Goal: Task Accomplishment & Management: Manage account settings

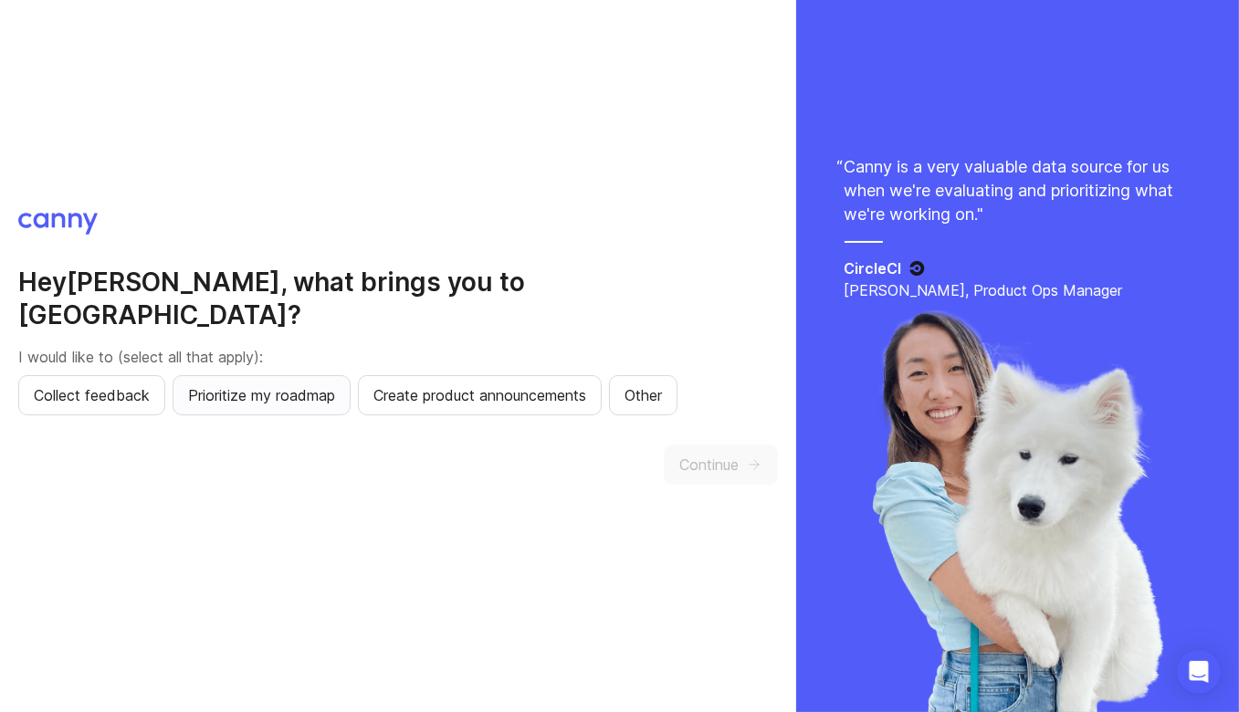
click at [257, 387] on span "Prioritize my roadmap" at bounding box center [261, 395] width 147 height 22
click at [754, 484] on div "Hey [PERSON_NAME] , what brings you to Canny? I would like to (select all that …" at bounding box center [398, 356] width 796 height 712
click at [743, 458] on button "Continue" at bounding box center [721, 465] width 114 height 40
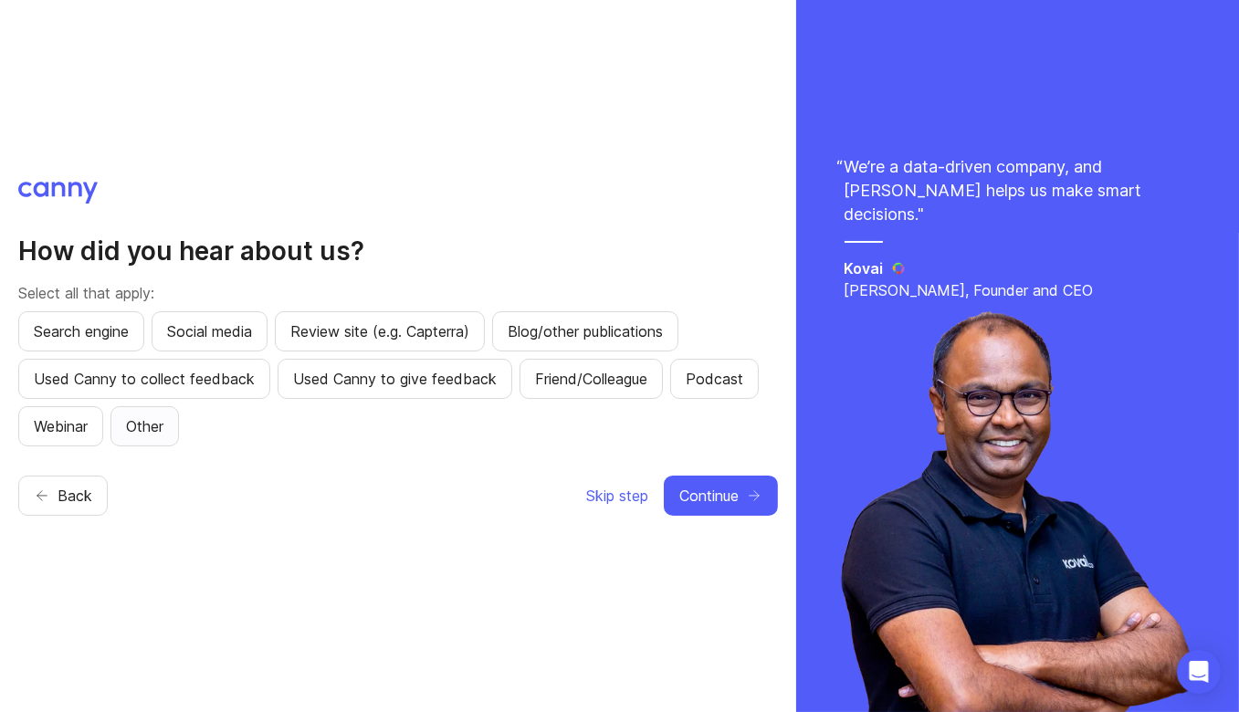
click at [153, 429] on span "Other" at bounding box center [144, 427] width 37 height 22
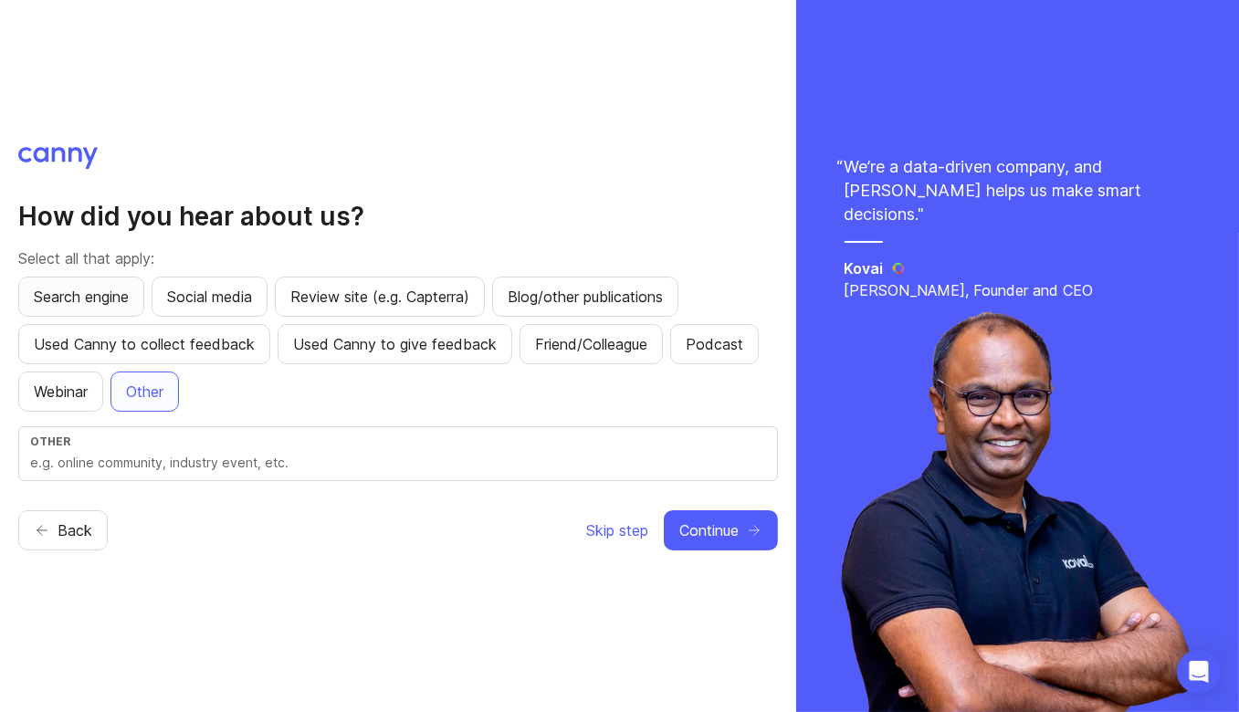
click at [108, 280] on button "Search engine" at bounding box center [81, 297] width 126 height 40
click at [714, 527] on span "Continue" at bounding box center [708, 531] width 59 height 22
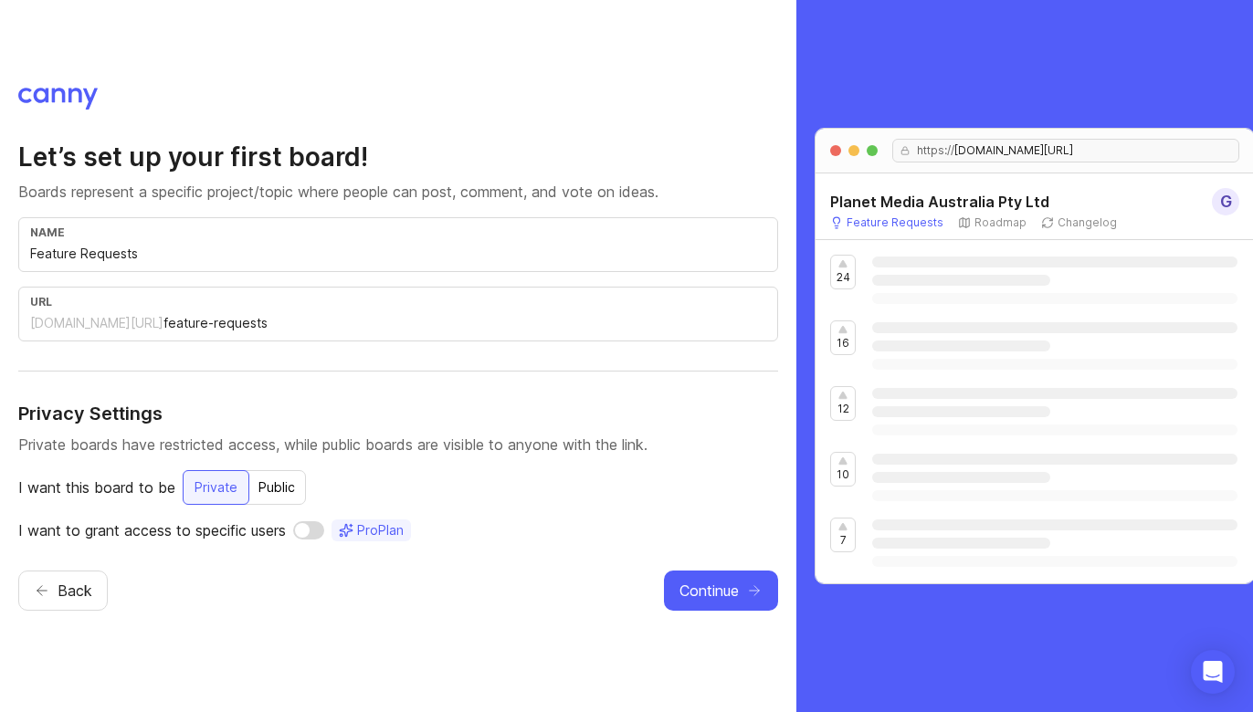
click at [281, 250] on input "Feature Requests" at bounding box center [398, 254] width 736 height 20
click at [198, 333] on input "feature-requests" at bounding box center [464, 323] width 603 height 20
click at [724, 605] on button "Continue" at bounding box center [721, 591] width 114 height 40
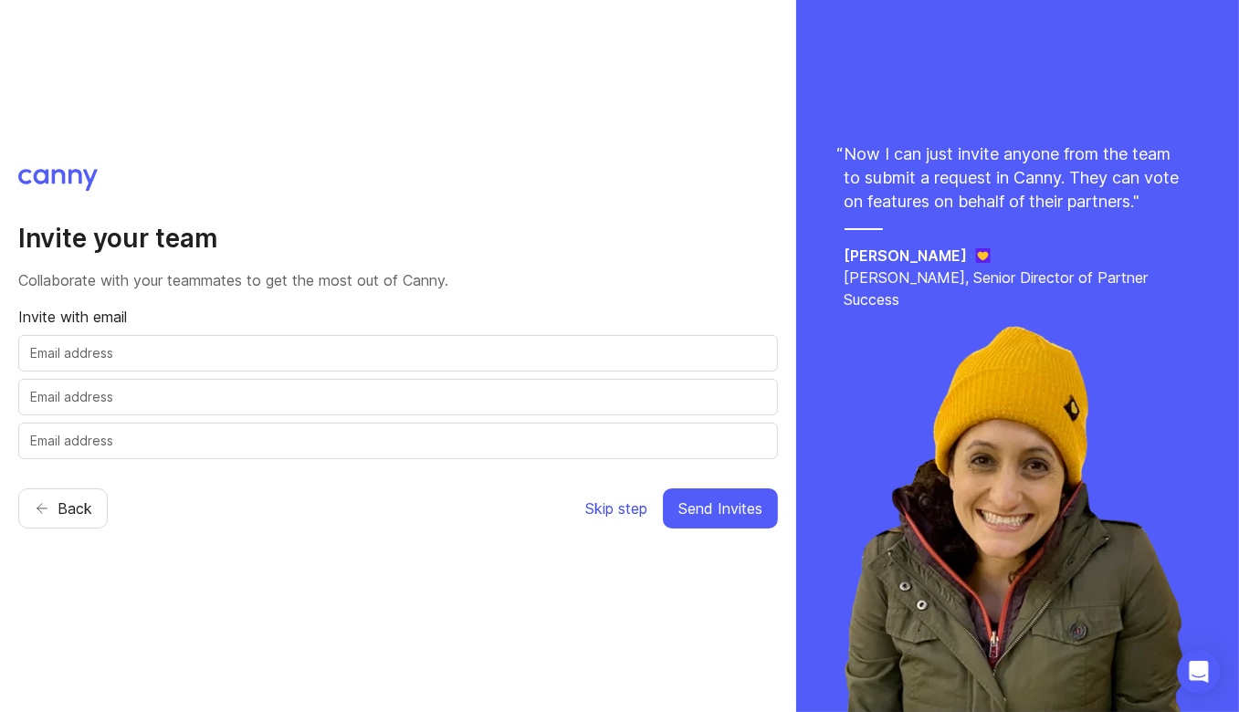
click at [619, 513] on span "Skip step" at bounding box center [616, 509] width 62 height 22
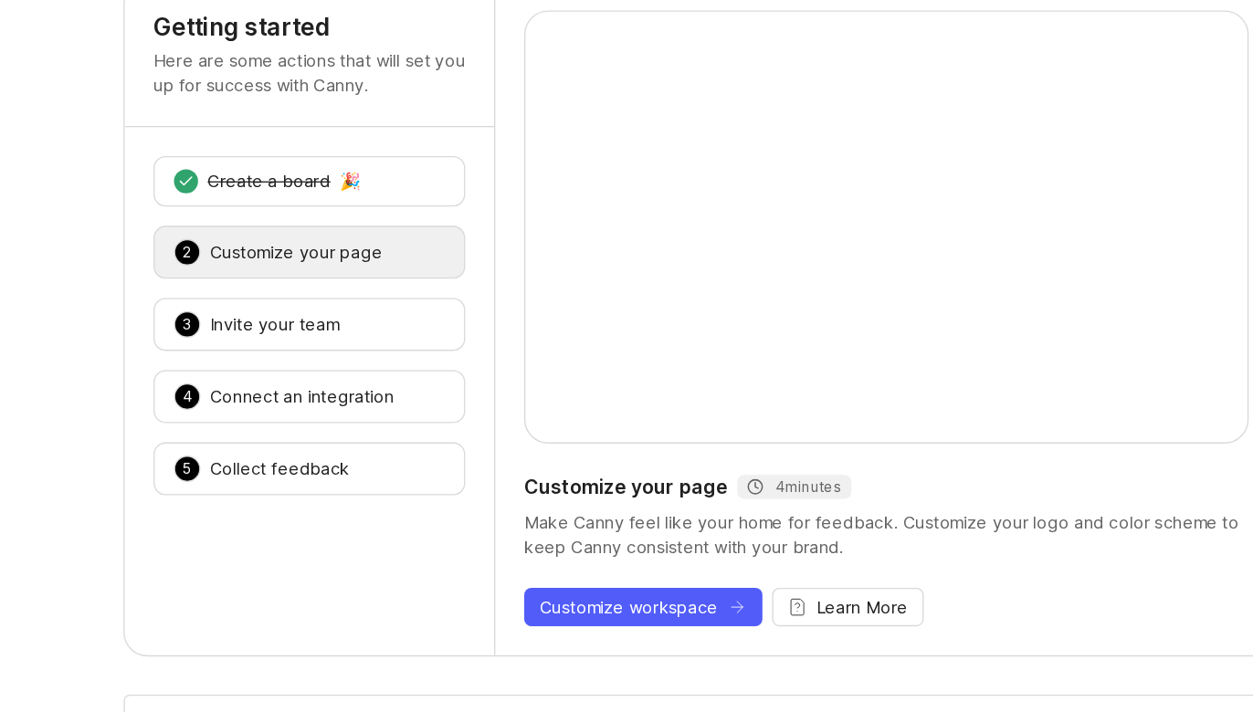
click at [343, 325] on div "2 Customize your page 🎉" at bounding box center [329, 314] width 237 height 40
click at [327, 314] on div "Customize your page" at bounding box center [319, 314] width 131 height 18
click at [293, 360] on div "Invite your team" at bounding box center [303, 369] width 98 height 18
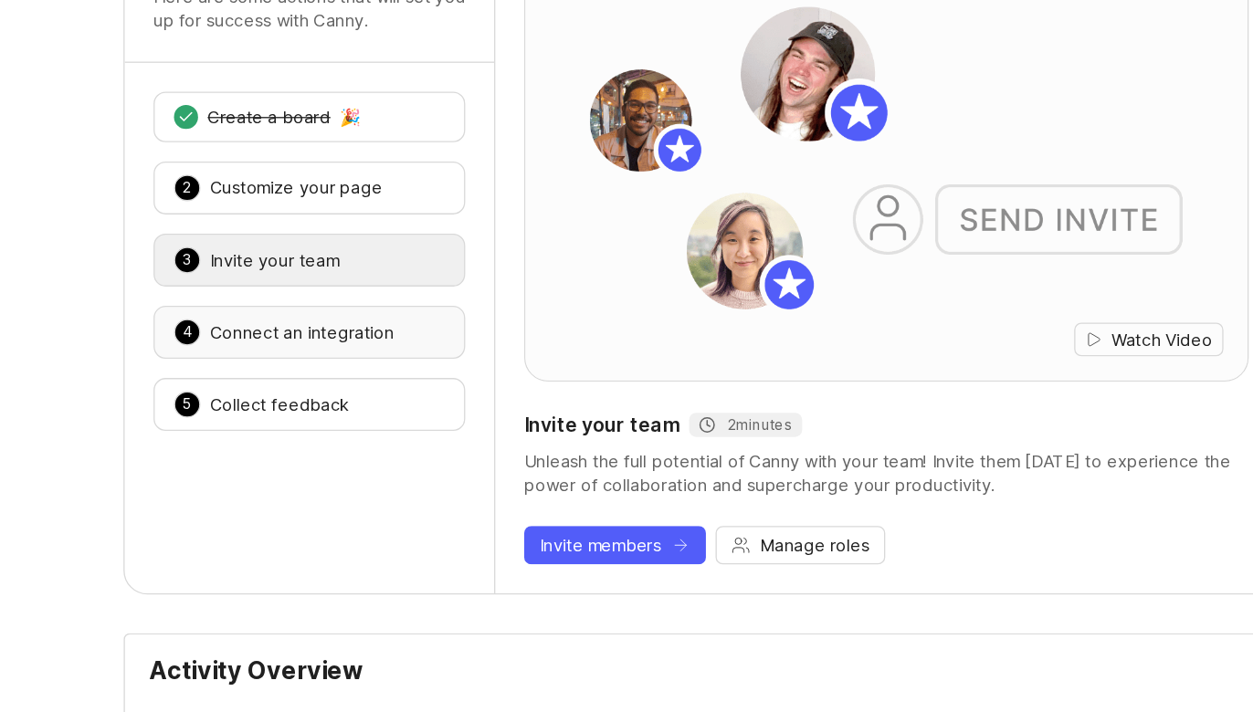
click at [326, 427] on div "Connect an integration" at bounding box center [324, 424] width 140 height 18
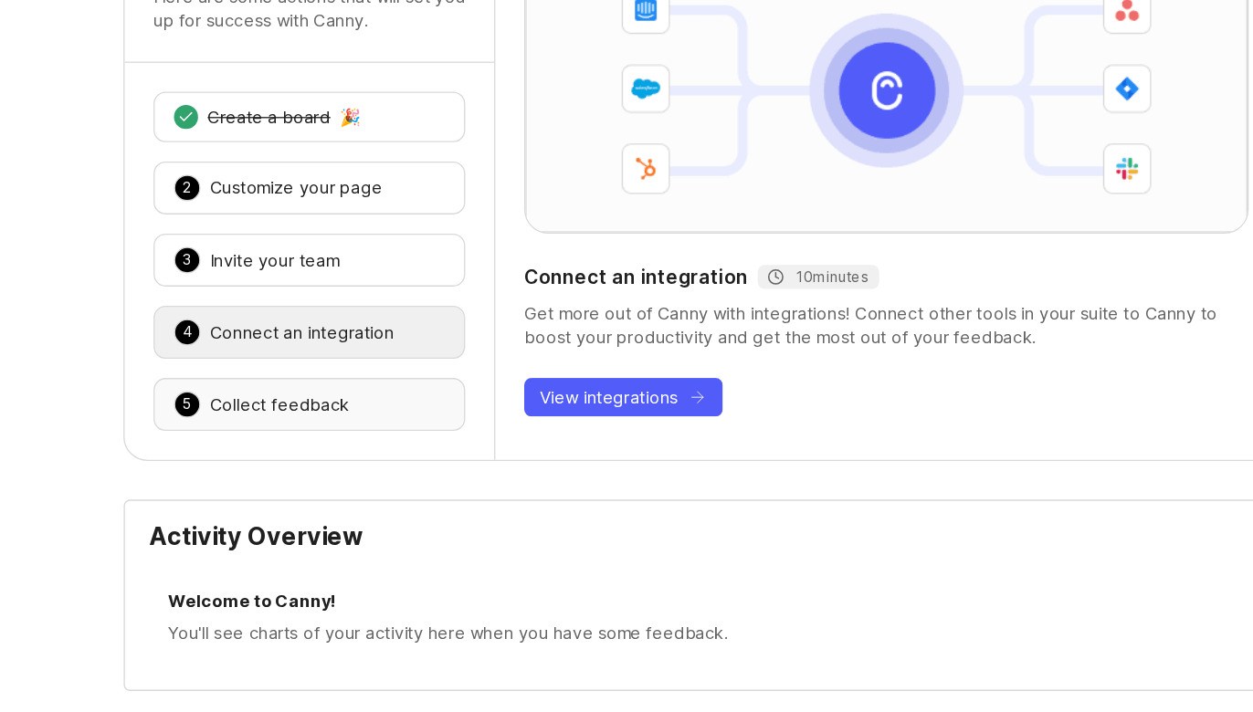
click at [340, 469] on div "Collect feedback" at bounding box center [307, 478] width 106 height 18
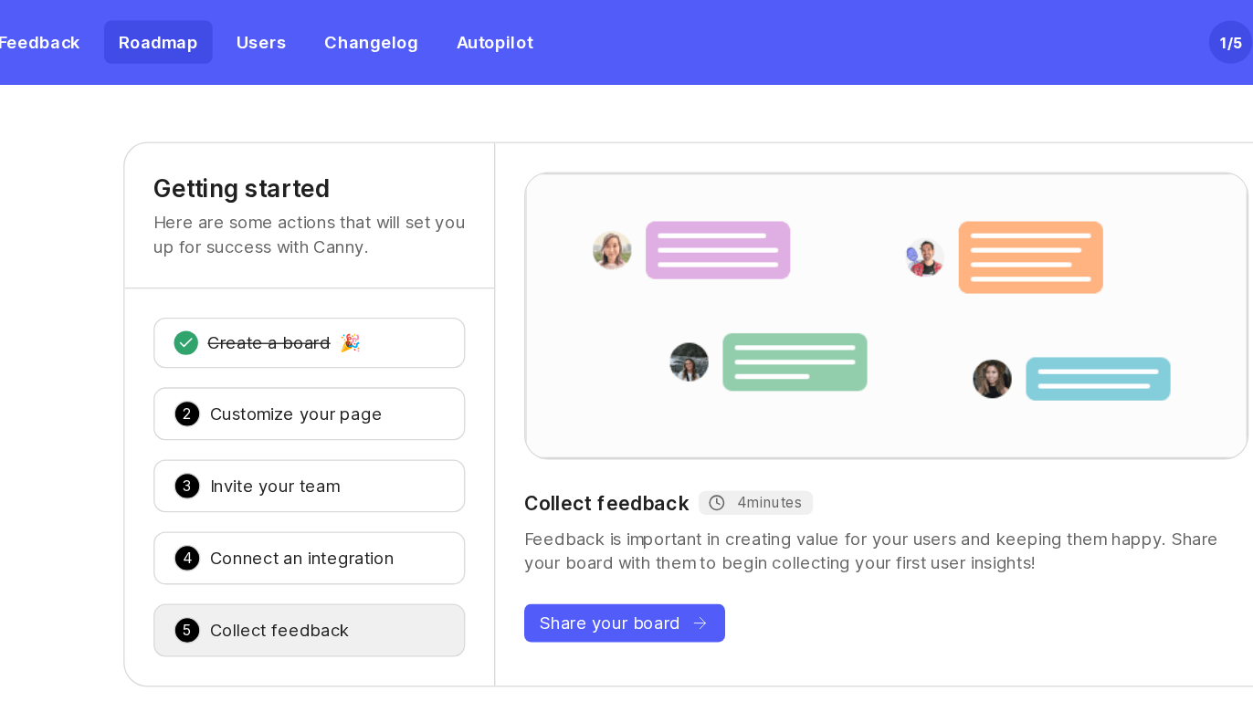
click at [211, 26] on link "Roadmap" at bounding box center [215, 32] width 82 height 33
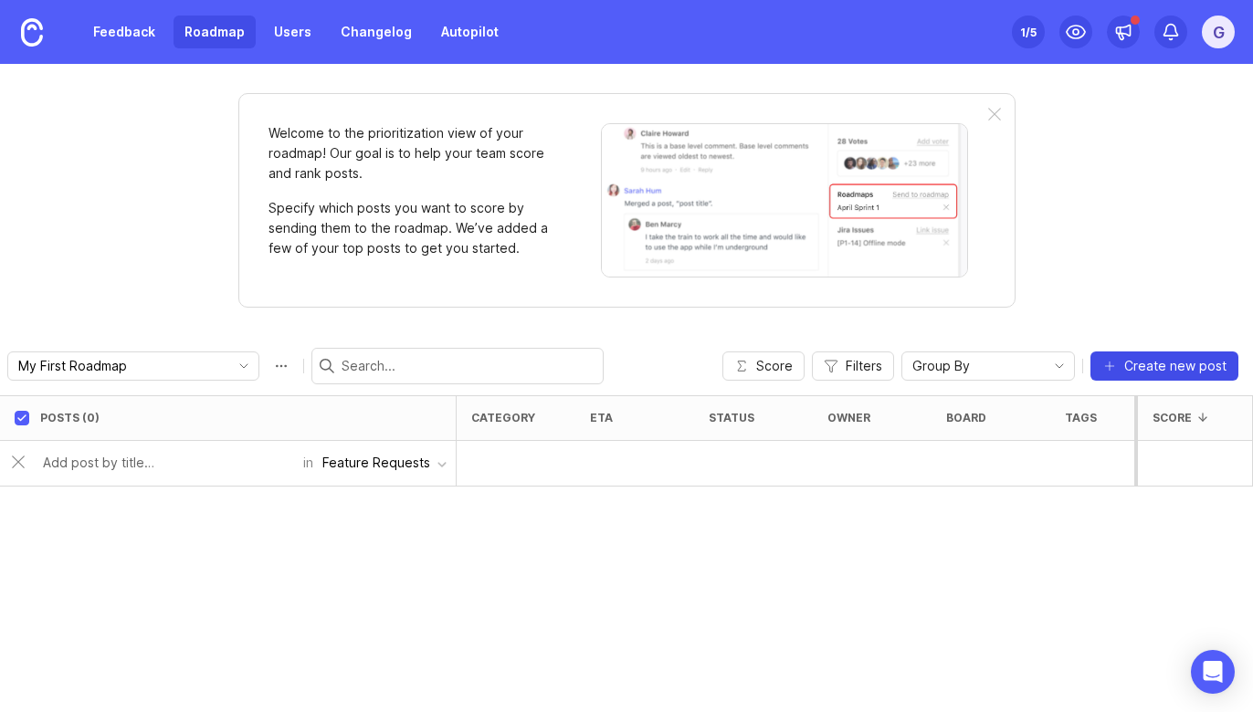
click at [1167, 367] on span "Create new post" at bounding box center [1175, 366] width 102 height 18
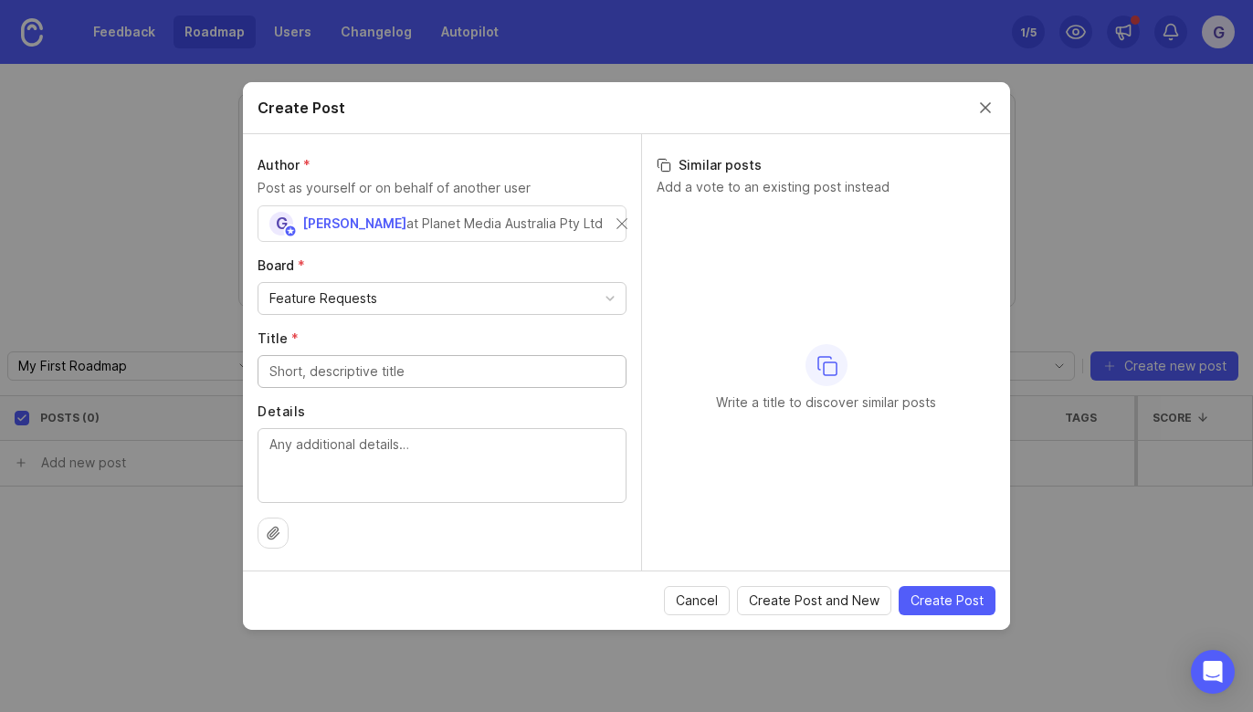
click at [466, 375] on input "Title *" at bounding box center [441, 372] width 345 height 20
click at [446, 480] on textarea "Details" at bounding box center [441, 465] width 345 height 60
click at [993, 103] on button "Close create post modal" at bounding box center [985, 108] width 20 height 20
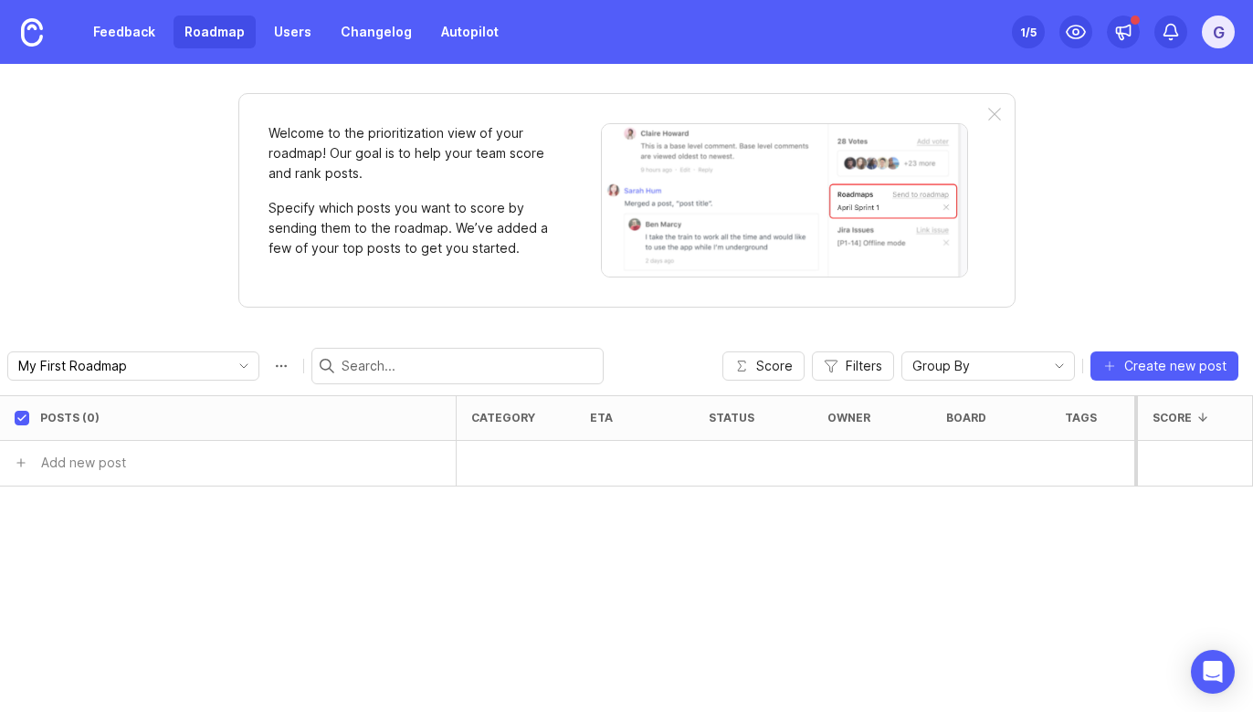
click at [362, 15] on div "Feedback Roadmap Users Changelog Autopilot" at bounding box center [255, 32] width 510 height 64
click at [363, 32] on link "Changelog" at bounding box center [376, 32] width 93 height 33
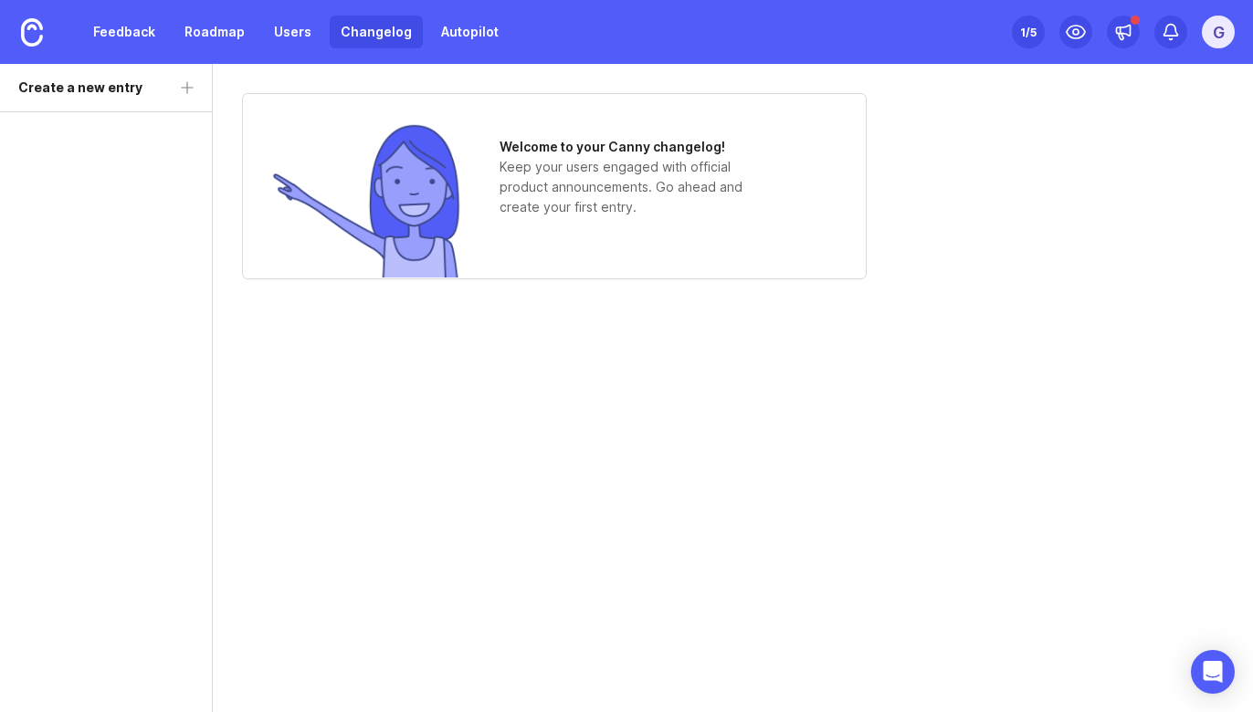
click at [1034, 41] on div "1 /5" at bounding box center [1028, 32] width 16 height 26
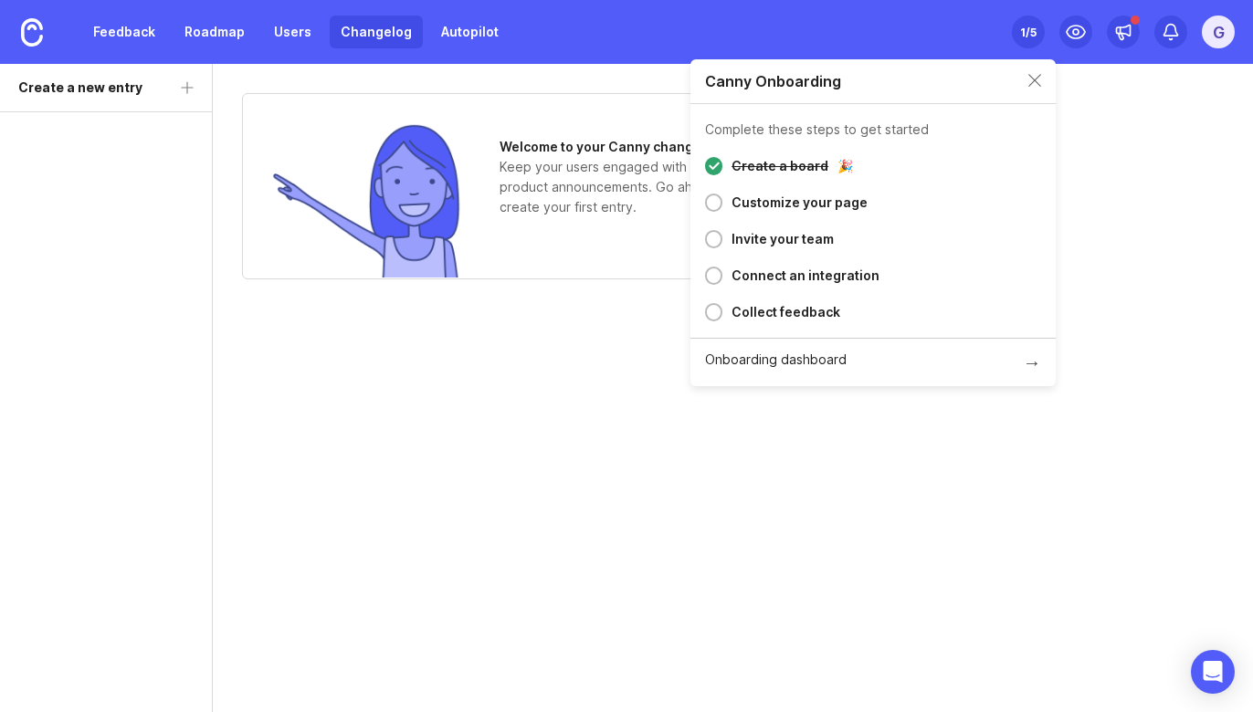
click at [1163, 189] on div "Welcome to your Canny changelog! Keep your users engaged with official product …" at bounding box center [733, 186] width 982 height 186
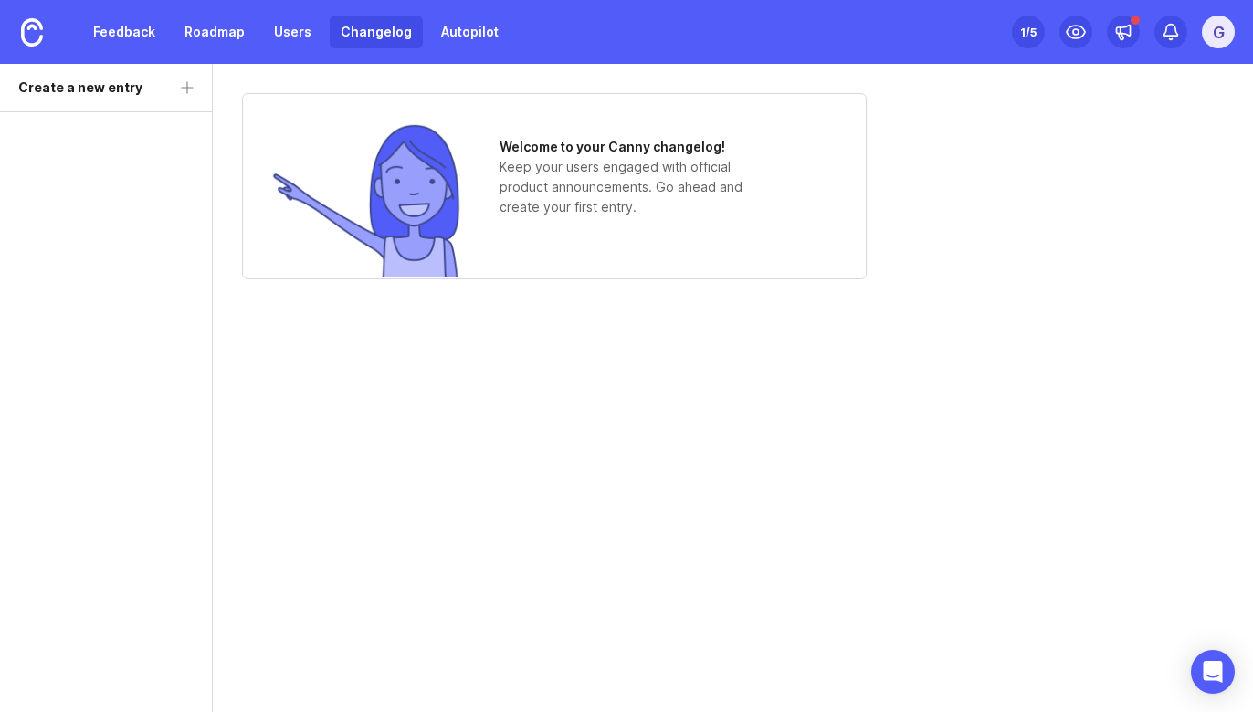
click at [1222, 32] on div "G" at bounding box center [1218, 32] width 33 height 33
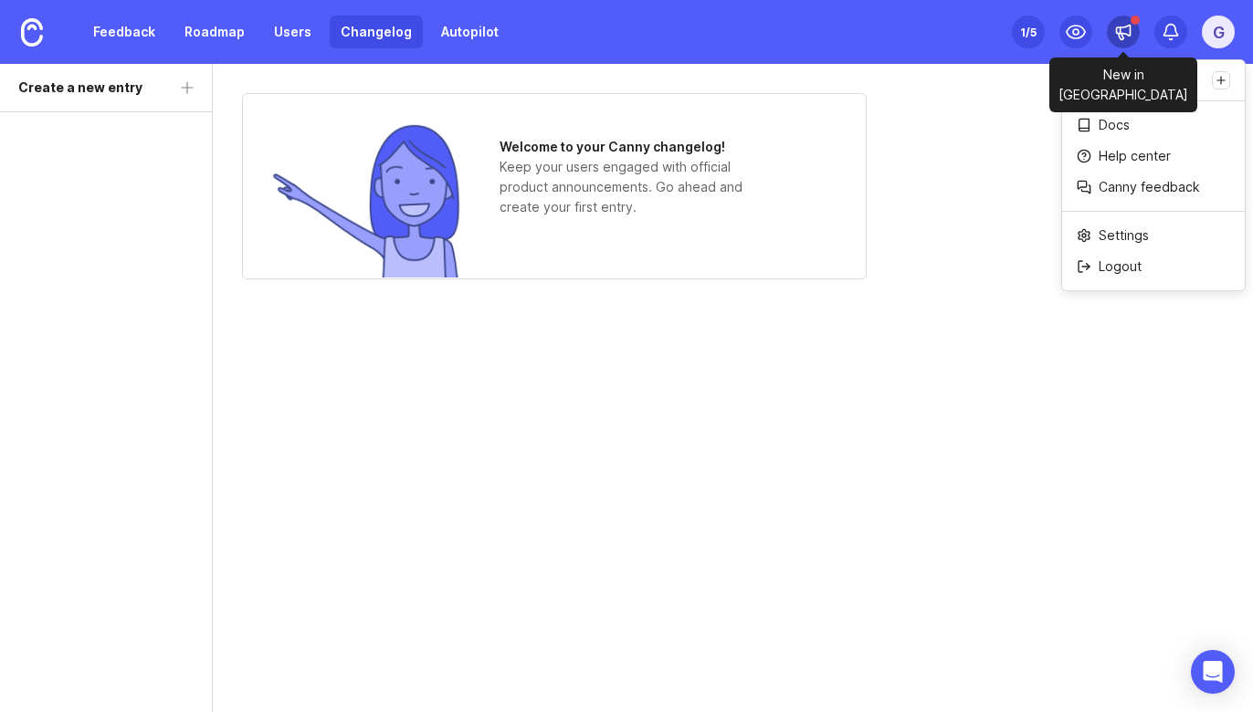
click at [1120, 45] on div at bounding box center [1123, 32] width 33 height 33
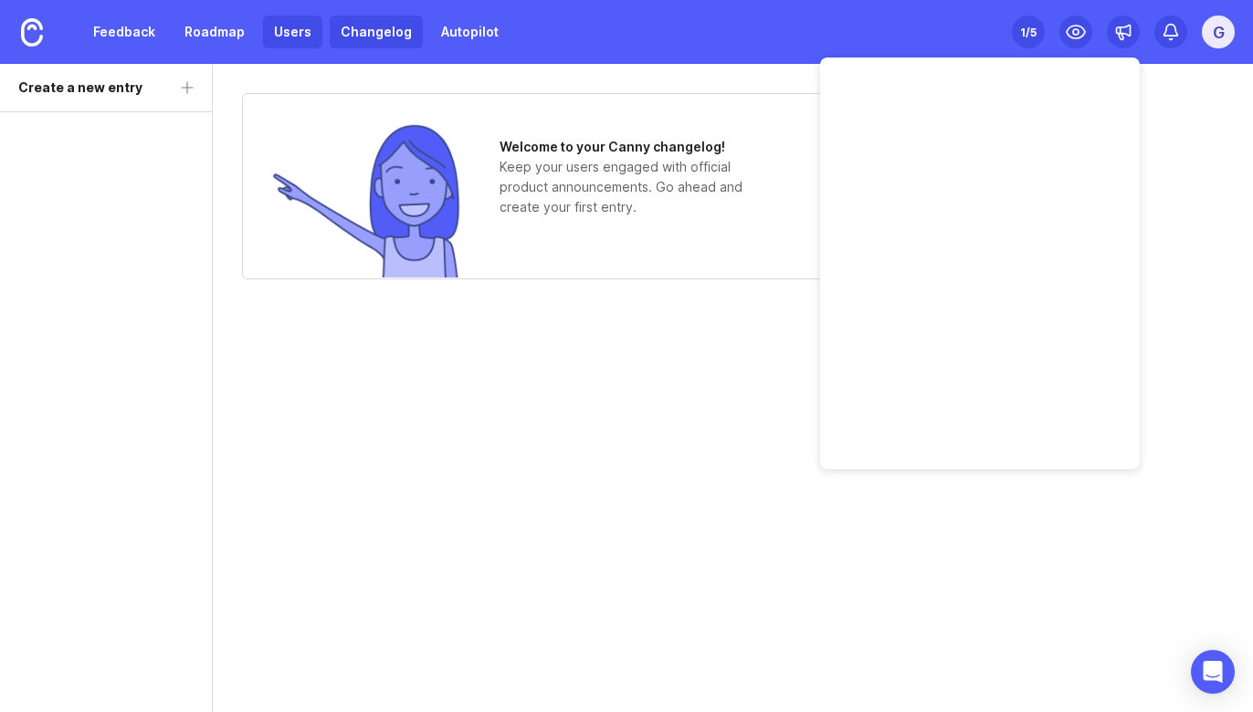
click at [295, 30] on link "Users" at bounding box center [292, 32] width 59 height 33
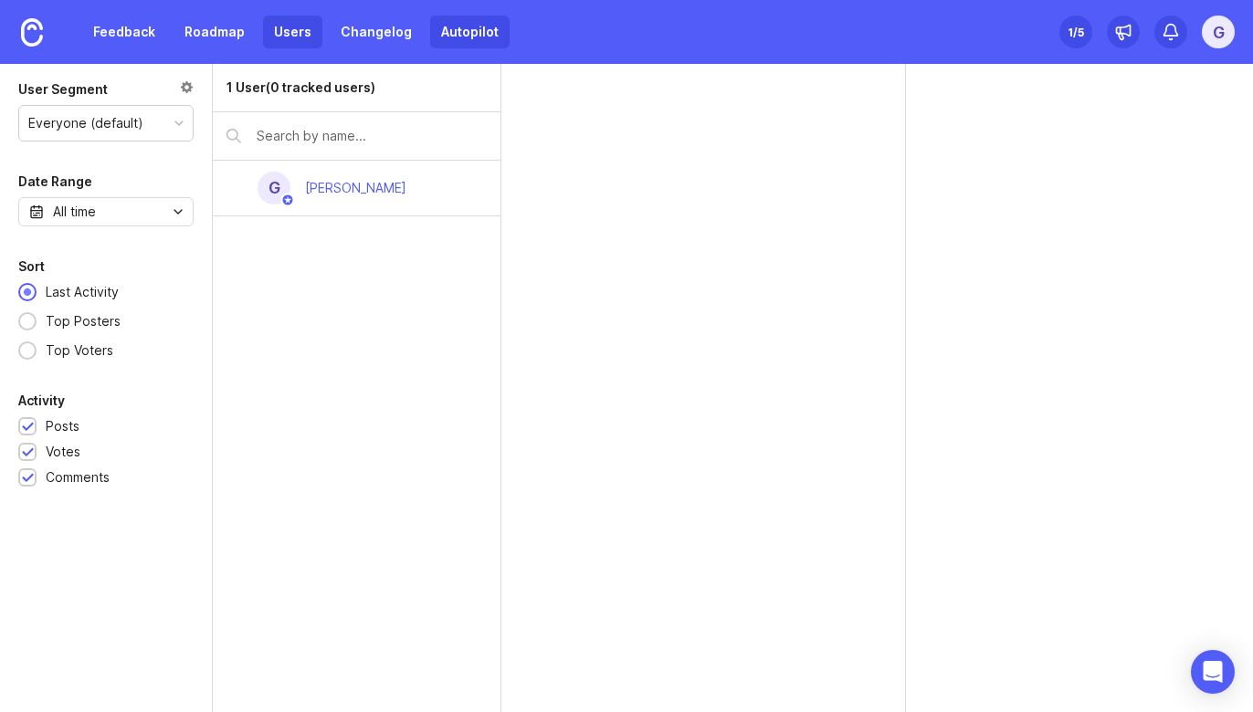
click at [468, 35] on link "Autopilot" at bounding box center [469, 32] width 79 height 33
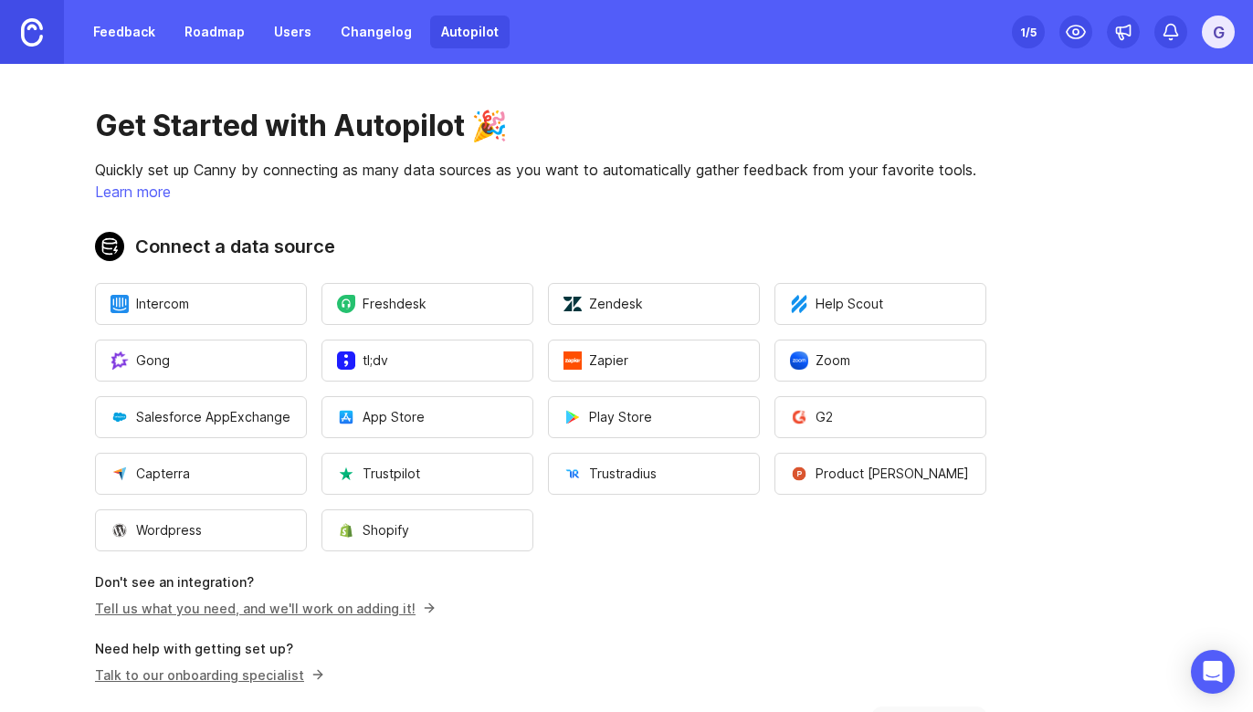
click at [31, 45] on img at bounding box center [32, 32] width 22 height 28
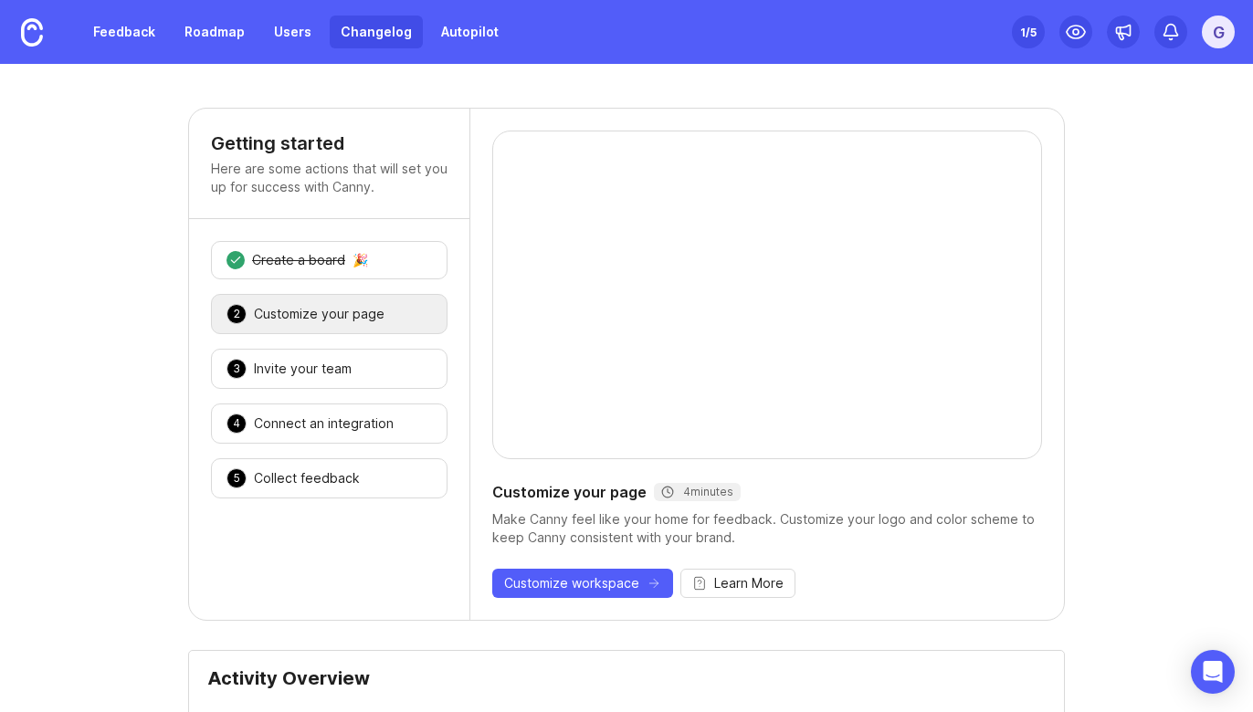
click at [356, 31] on link "Changelog" at bounding box center [376, 32] width 93 height 33
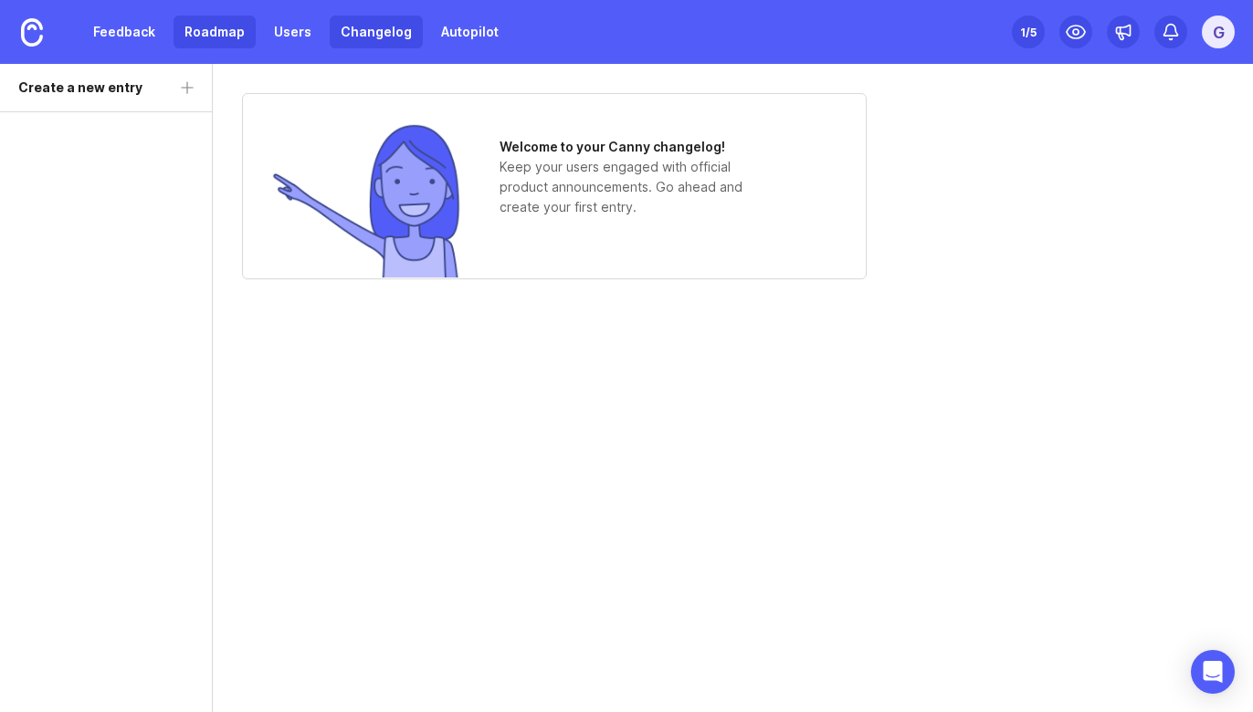
click at [214, 39] on link "Roadmap" at bounding box center [215, 32] width 82 height 33
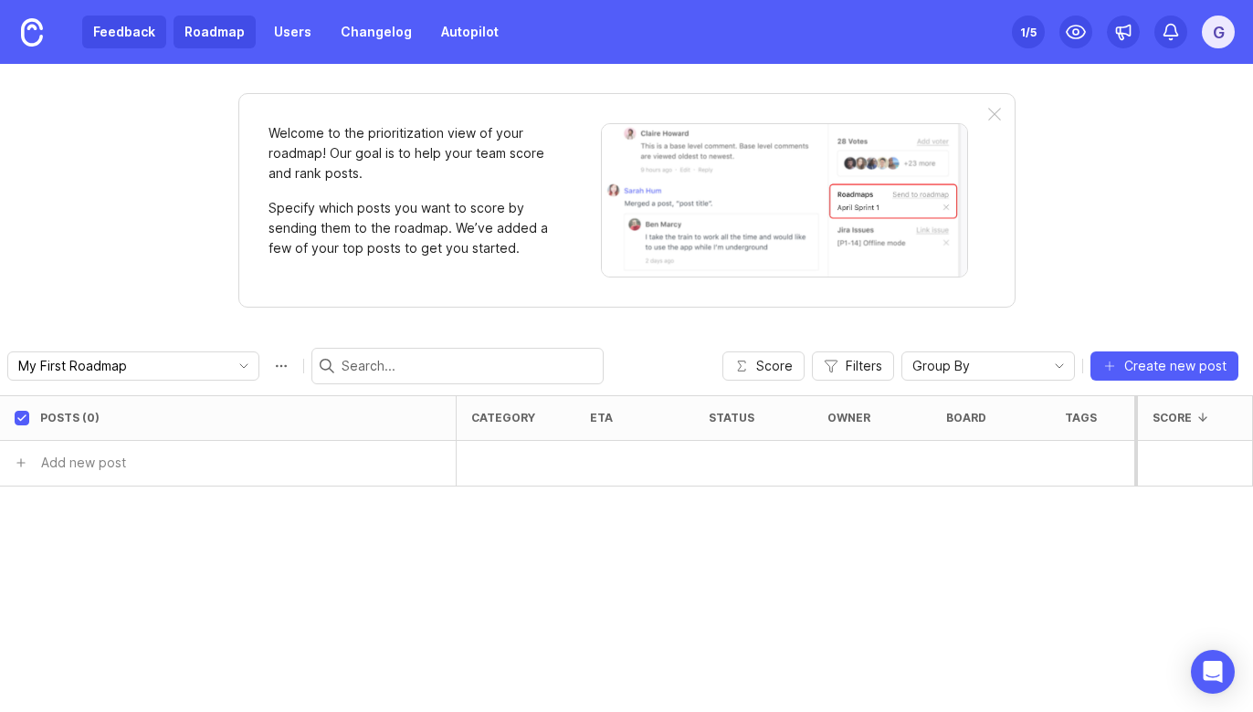
click at [140, 39] on link "Feedback" at bounding box center [124, 32] width 84 height 33
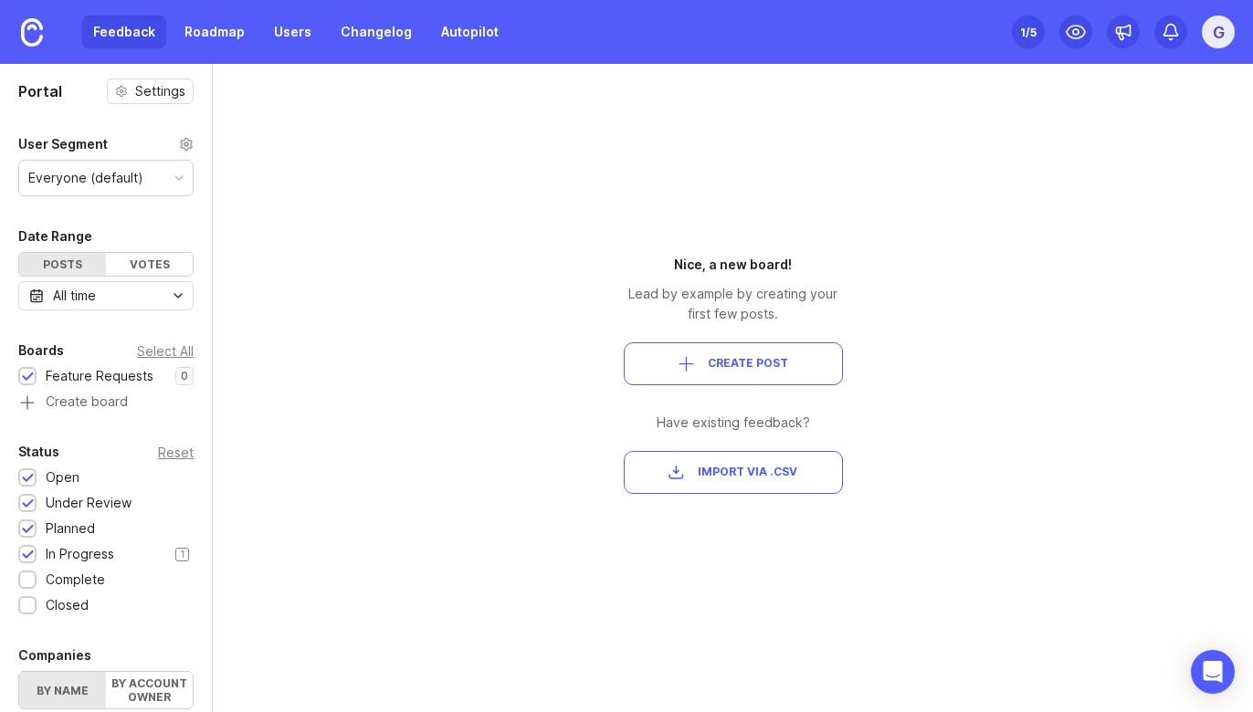
scroll to position [430, 0]
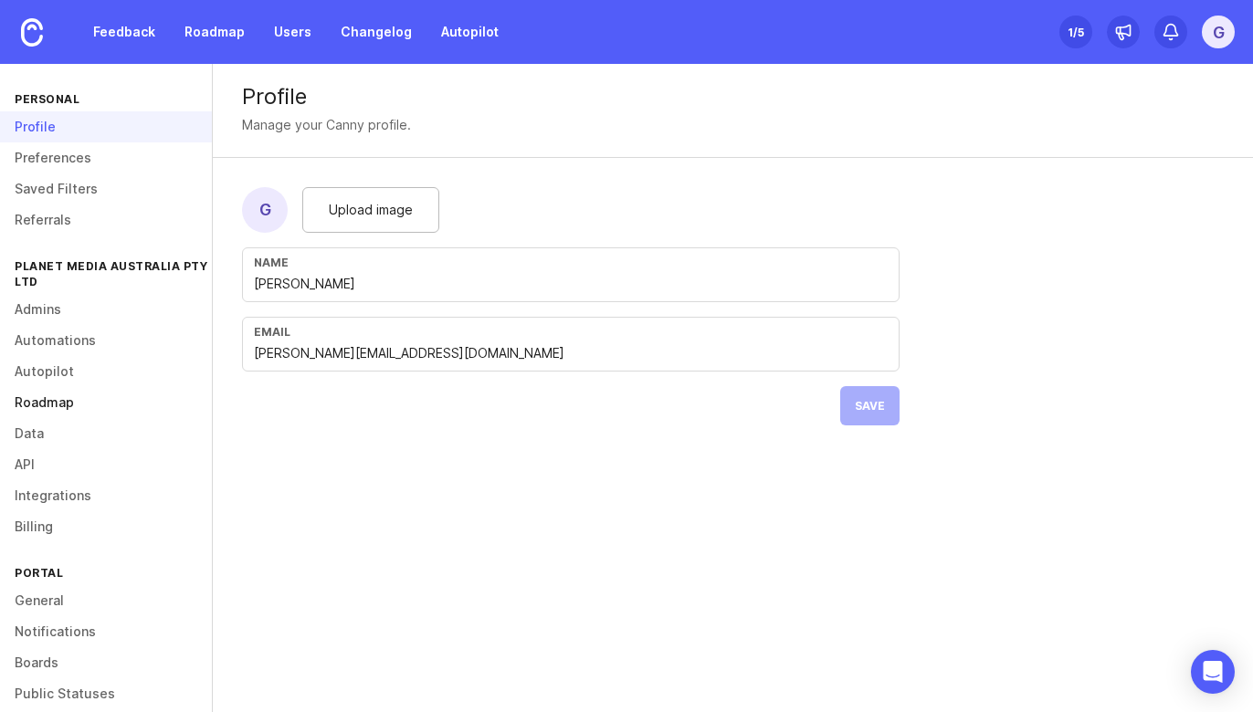
click at [59, 401] on link "Roadmap" at bounding box center [106, 402] width 212 height 31
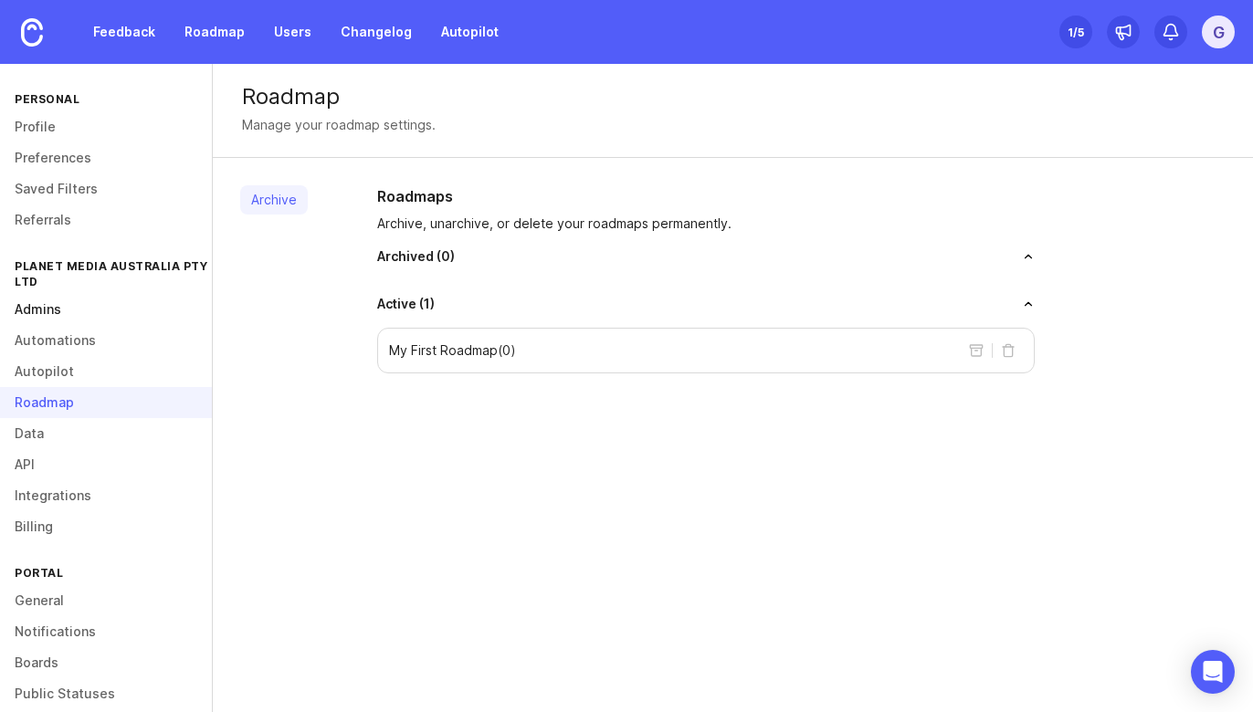
click at [69, 306] on link "Admins" at bounding box center [106, 309] width 212 height 31
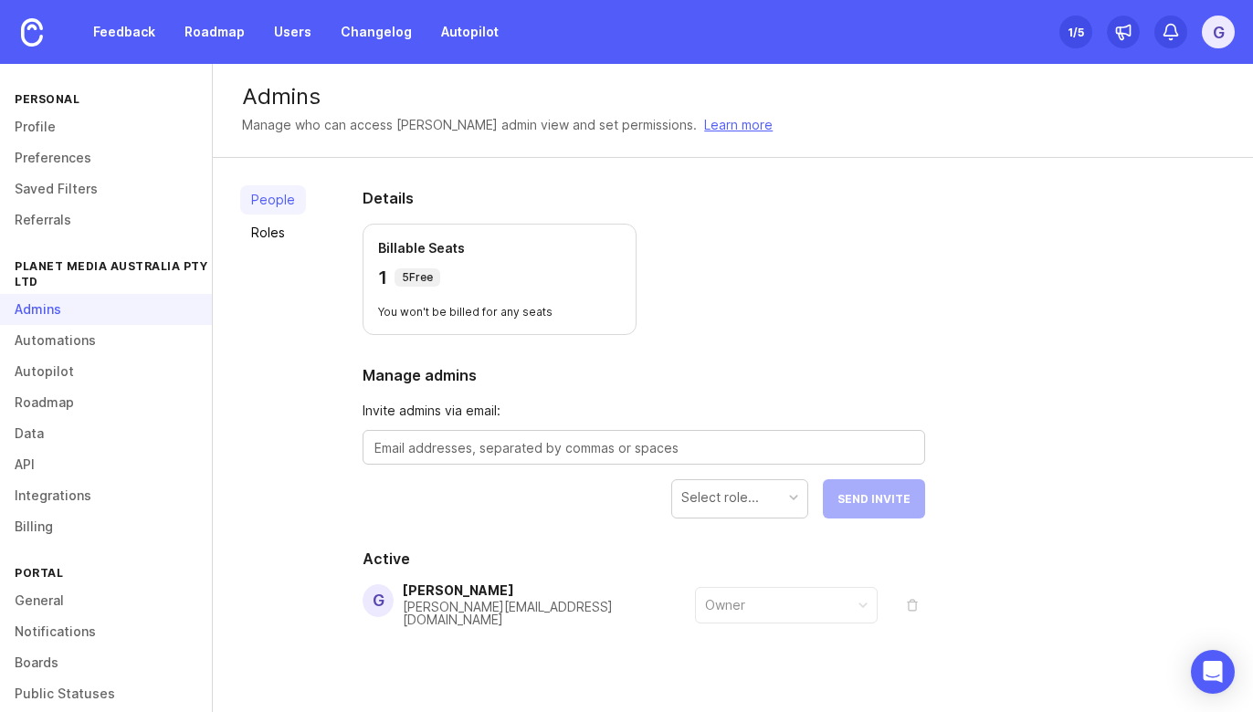
scroll to position [23, 0]
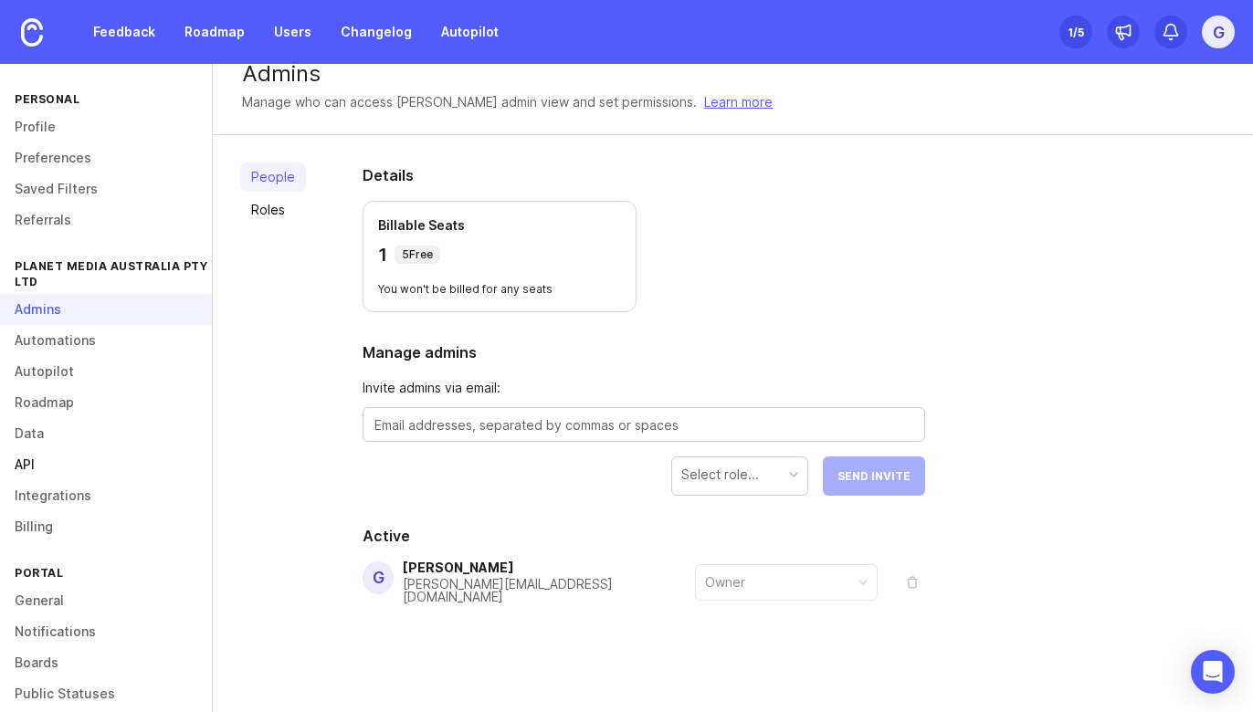
click at [37, 460] on link "API" at bounding box center [106, 464] width 212 height 31
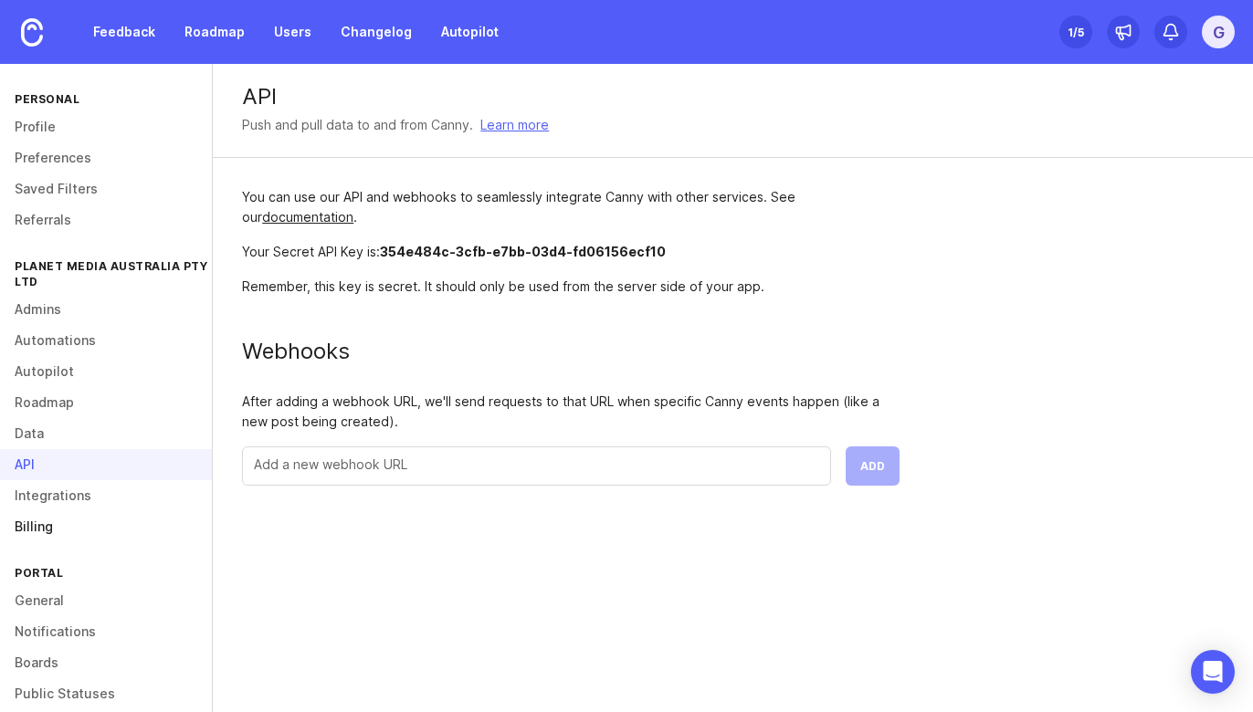
click at [53, 537] on link "Billing" at bounding box center [106, 526] width 212 height 31
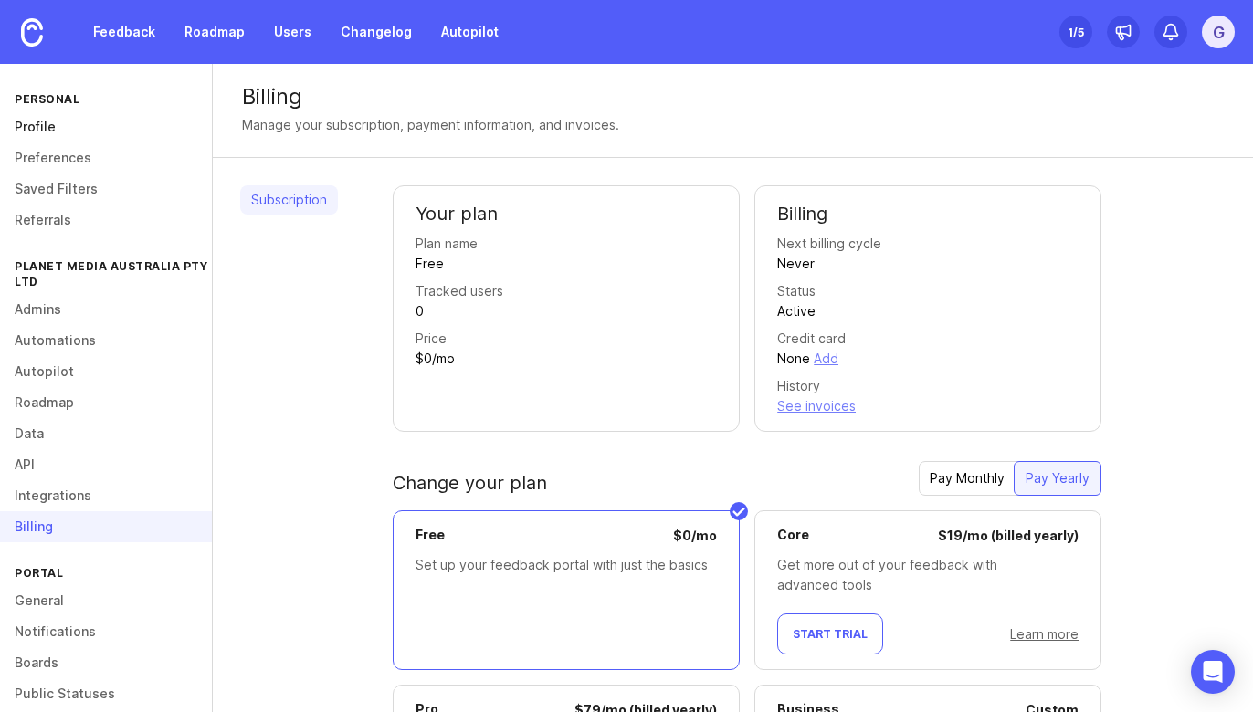
click at [43, 120] on link "Profile" at bounding box center [106, 126] width 212 height 31
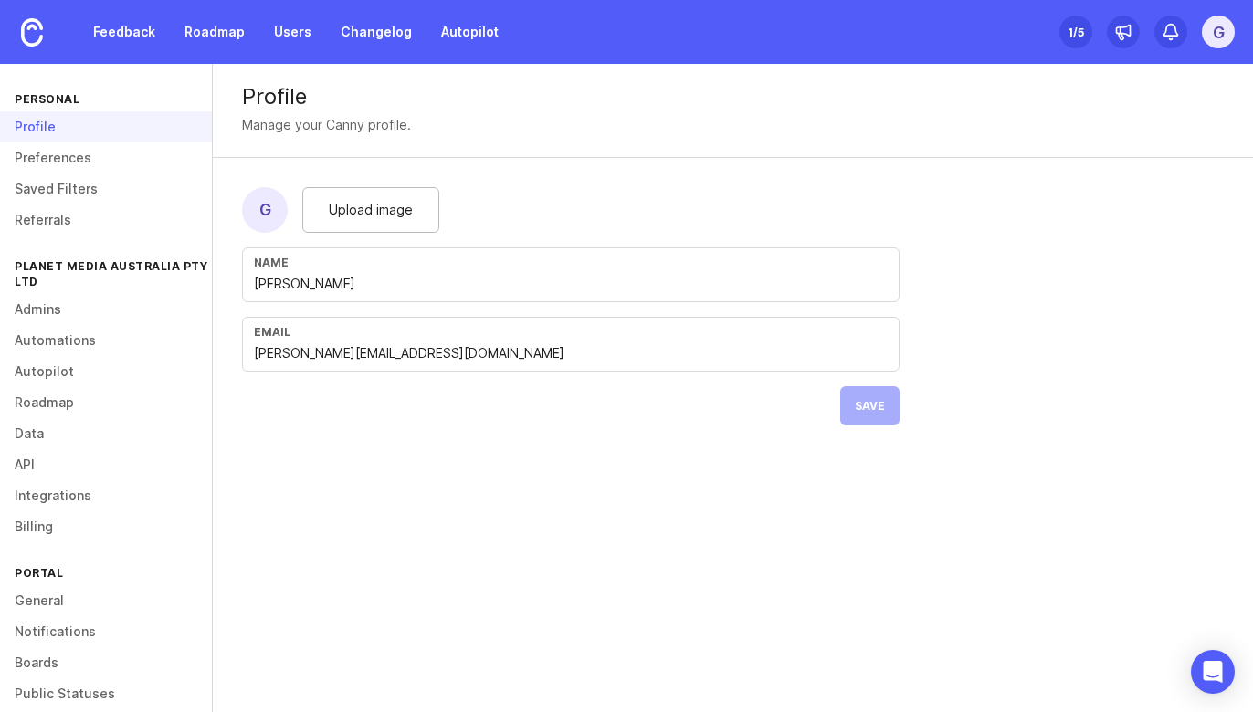
scroll to position [113, 0]
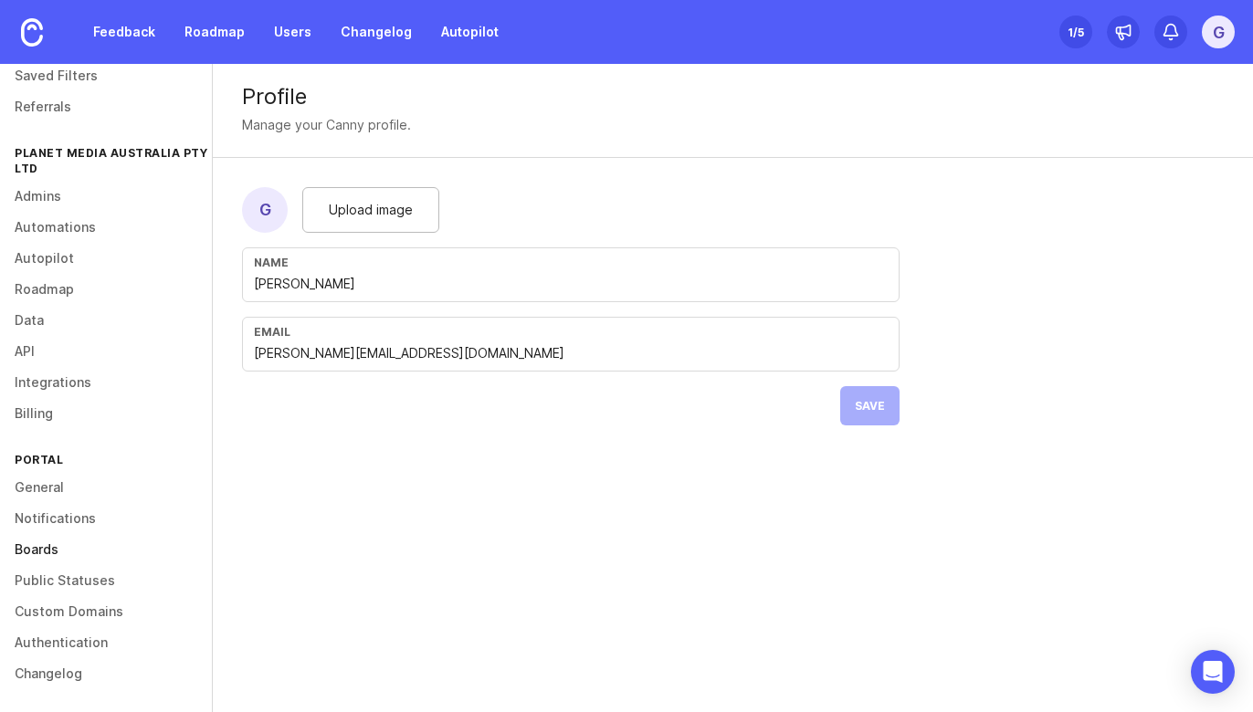
click at [52, 555] on link "Boards" at bounding box center [106, 549] width 212 height 31
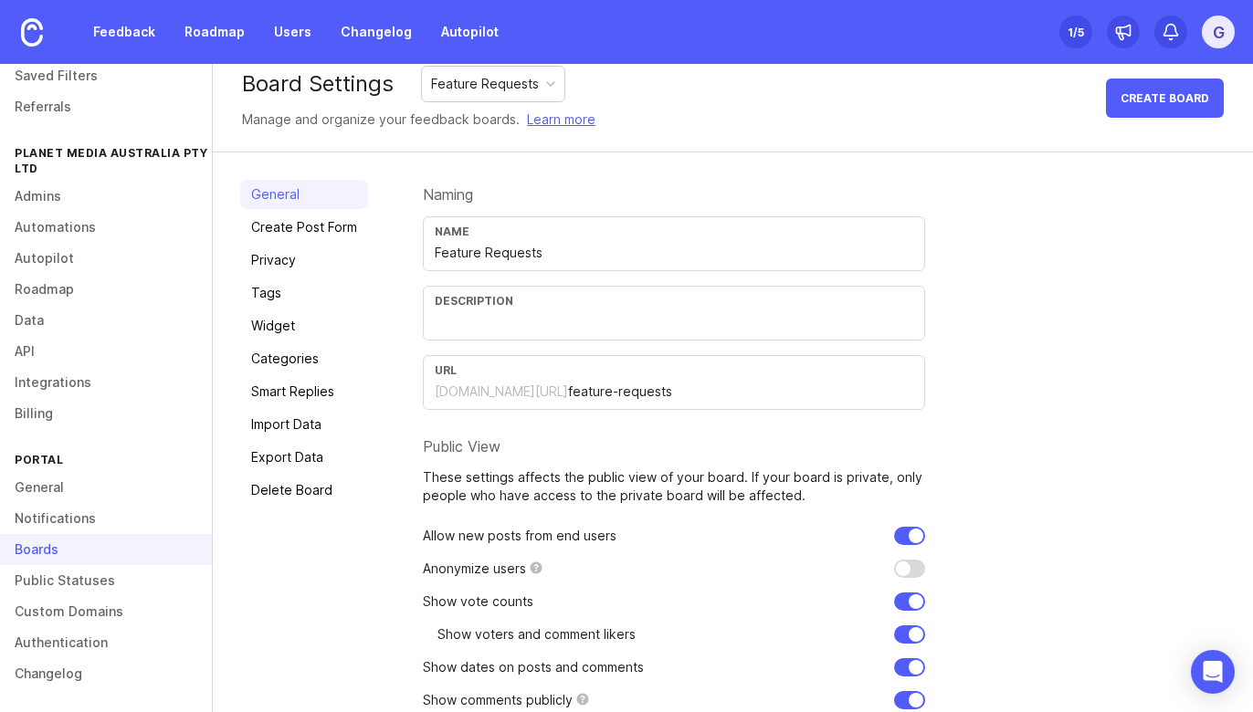
scroll to position [20, 0]
click at [32, 42] on img at bounding box center [32, 32] width 22 height 28
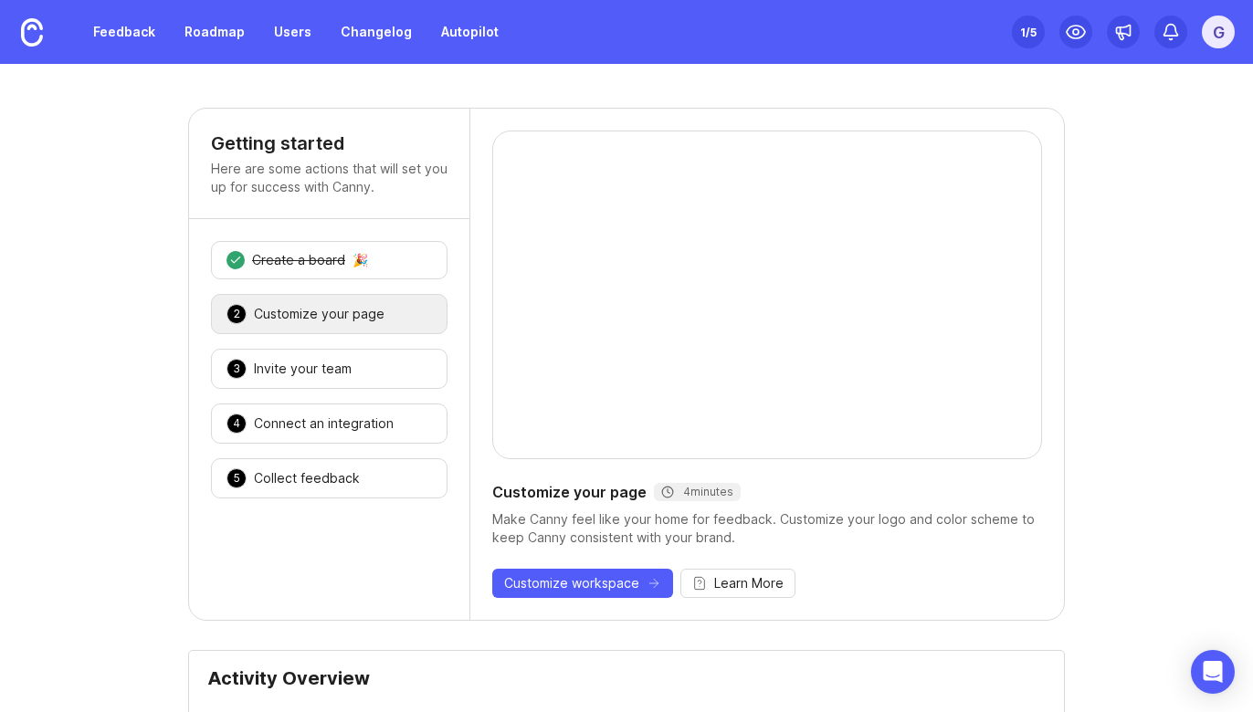
click at [213, 13] on div "Feedback Roadmap Users Changelog Autopilot" at bounding box center [255, 32] width 510 height 64
click at [223, 27] on link "Roadmap" at bounding box center [215, 32] width 82 height 33
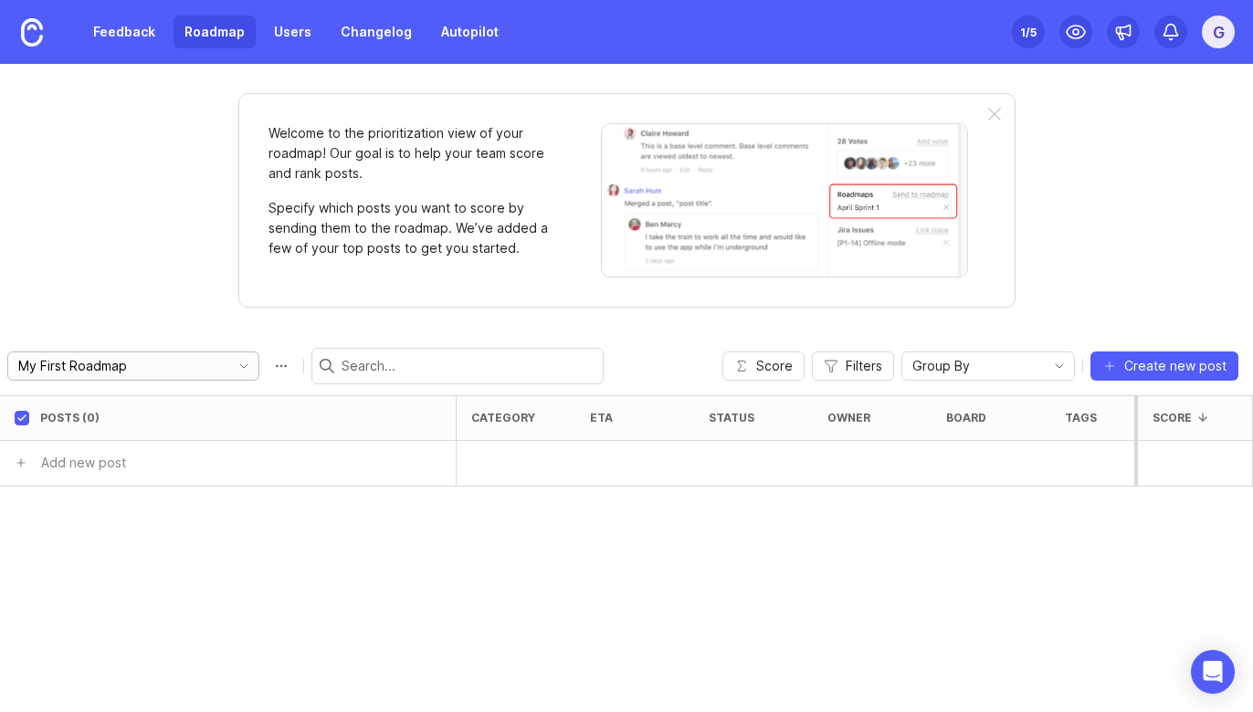
click at [181, 360] on input "My First Roadmap" at bounding box center [119, 366] width 202 height 20
click at [229, 363] on icon "toggle icon" at bounding box center [243, 366] width 29 height 15
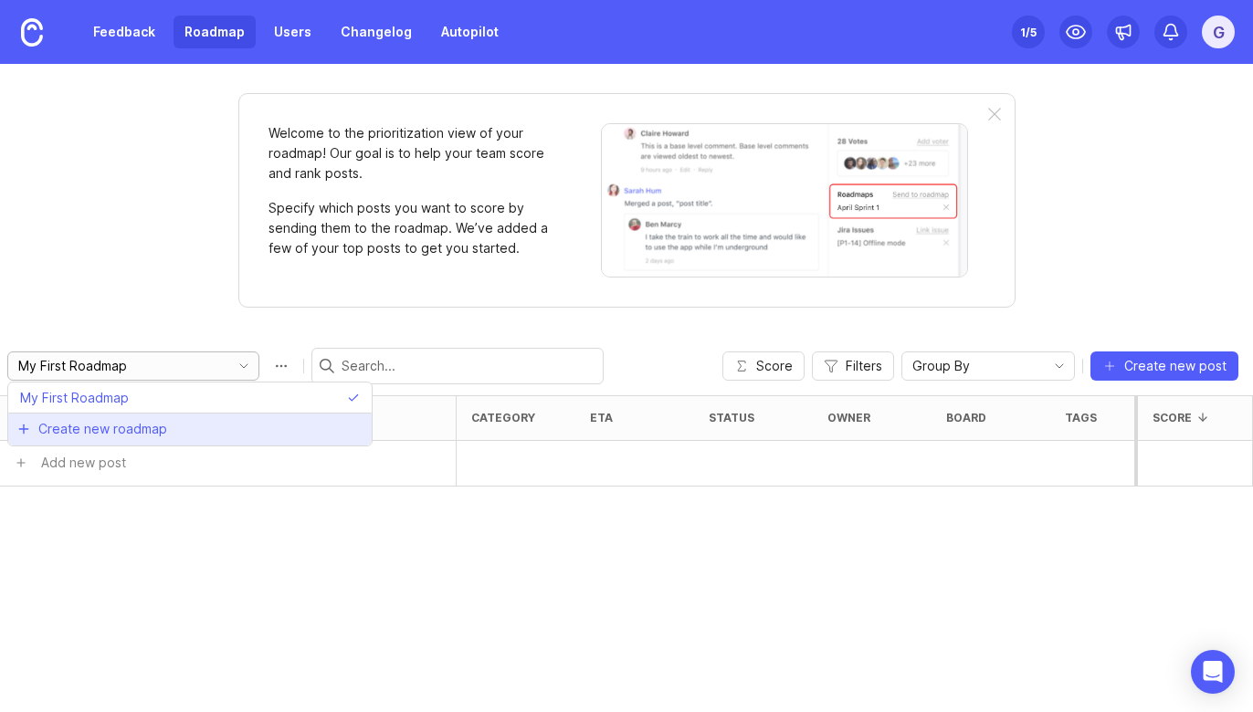
click at [188, 426] on li "Create new roadmap" at bounding box center [189, 429] width 363 height 33
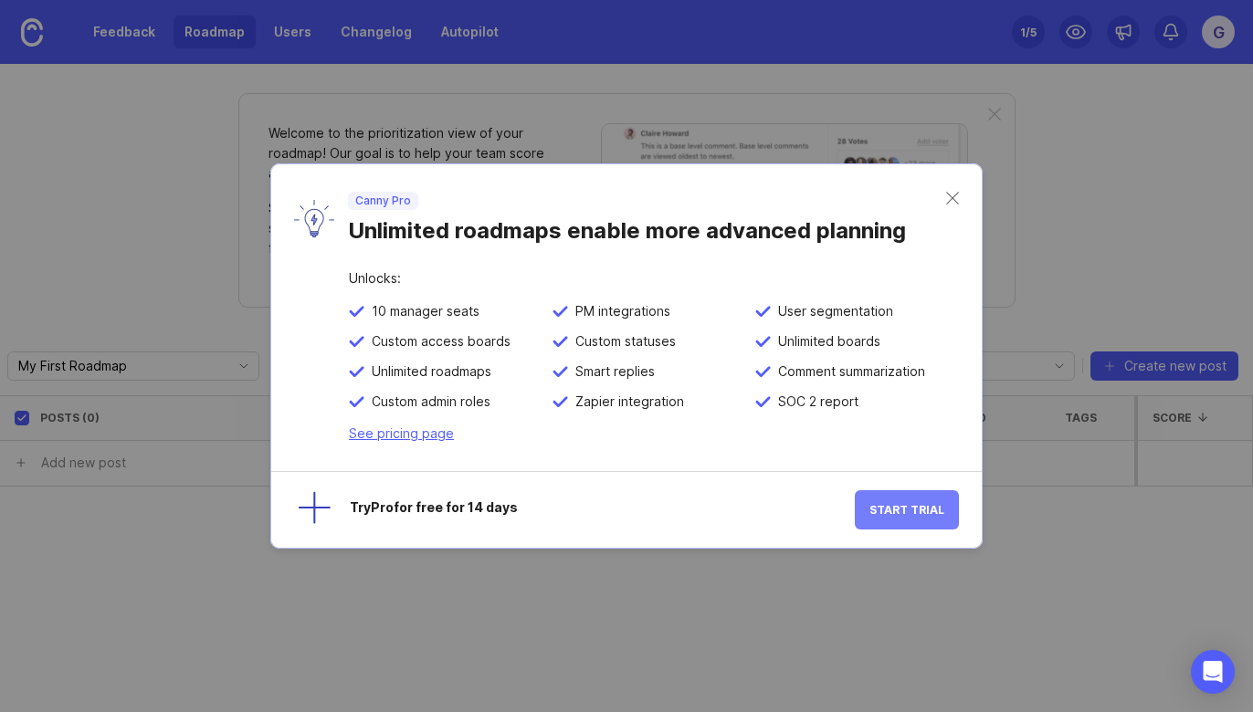
click at [892, 517] on button "Start Trial" at bounding box center [907, 509] width 104 height 39
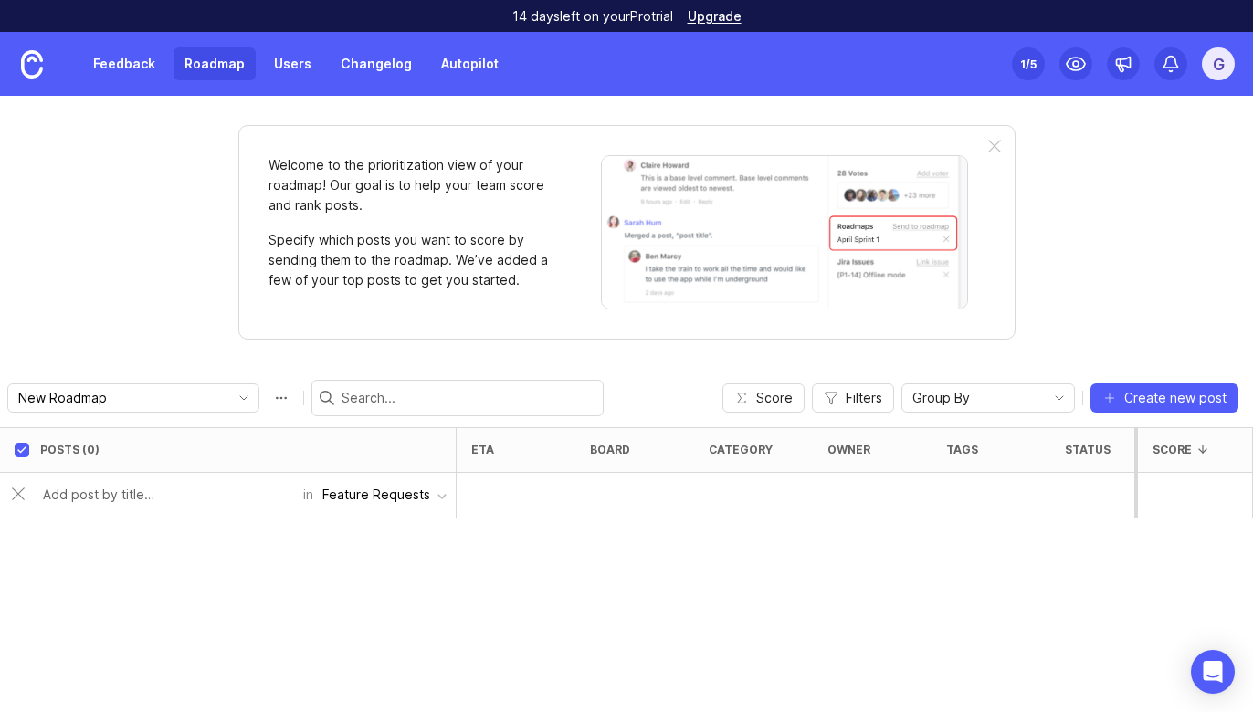
click at [427, 501] on div "Feature Requests" at bounding box center [376, 495] width 108 height 20
click at [490, 585] on div "Posts (0) eta board category owner tags status Impact Votes Effort Score in Fea…" at bounding box center [626, 569] width 1253 height 285
click at [571, 490] on div at bounding box center [516, 496] width 119 height 46
click at [469, 488] on div at bounding box center [516, 496] width 119 height 46
click at [636, 448] on icon at bounding box center [641, 449] width 13 height 13
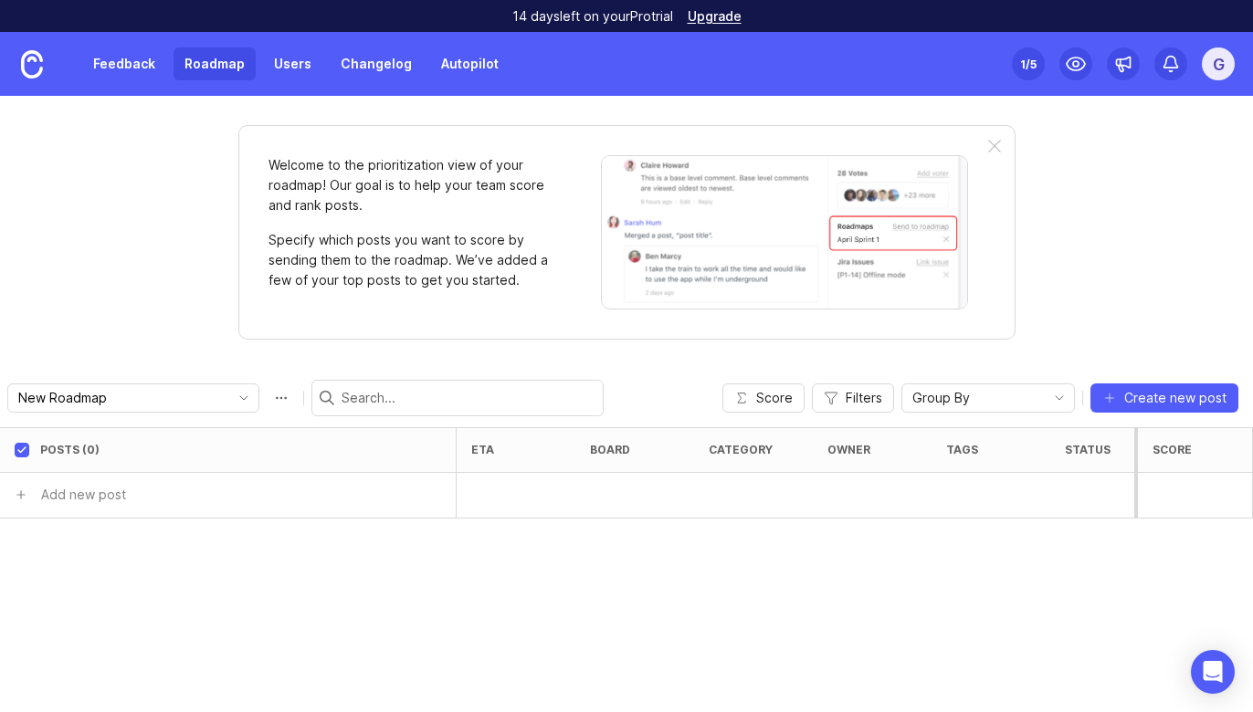
click at [762, 479] on div at bounding box center [753, 496] width 119 height 46
click at [971, 469] on div "tags" at bounding box center [991, 450] width 119 height 46
click at [1089, 487] on div at bounding box center [1109, 496] width 119 height 46
click at [1206, 492] on div at bounding box center [1193, 496] width 119 height 46
click at [139, 56] on link "Feedback" at bounding box center [124, 63] width 84 height 33
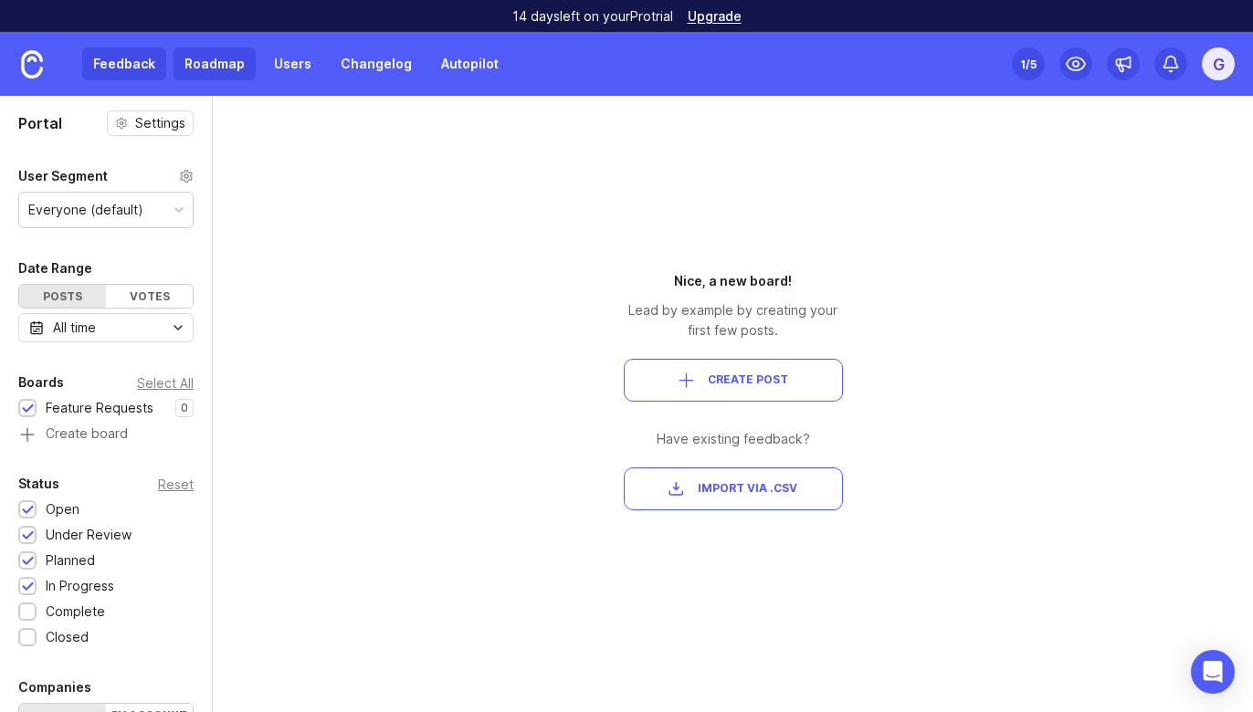
click at [198, 63] on link "Roadmap" at bounding box center [215, 63] width 82 height 33
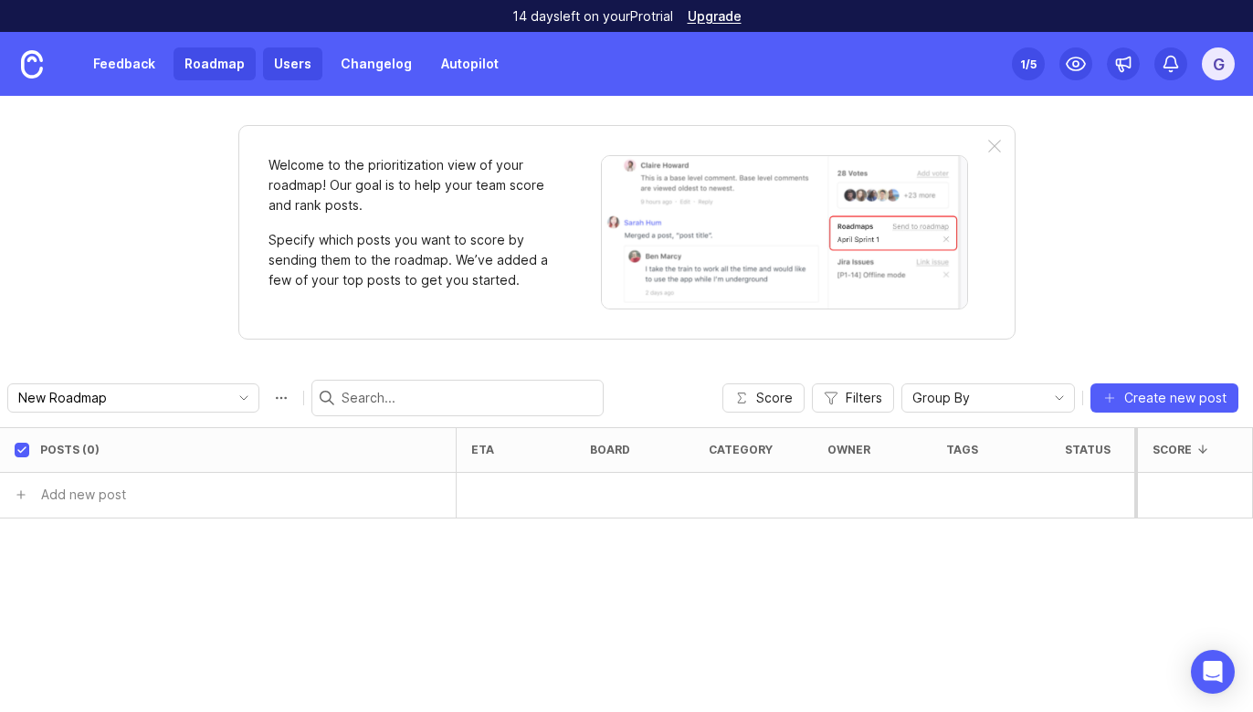
click at [287, 56] on link "Users" at bounding box center [292, 63] width 59 height 33
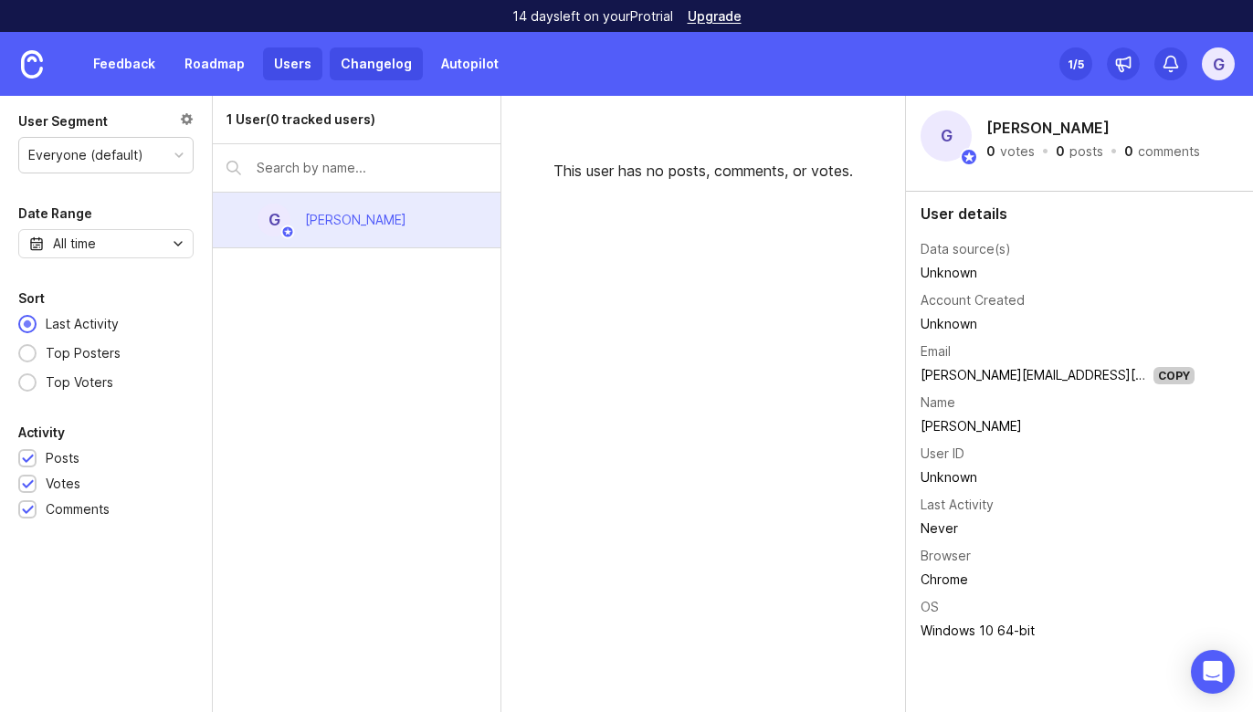
click at [349, 68] on link "Changelog" at bounding box center [376, 63] width 93 height 33
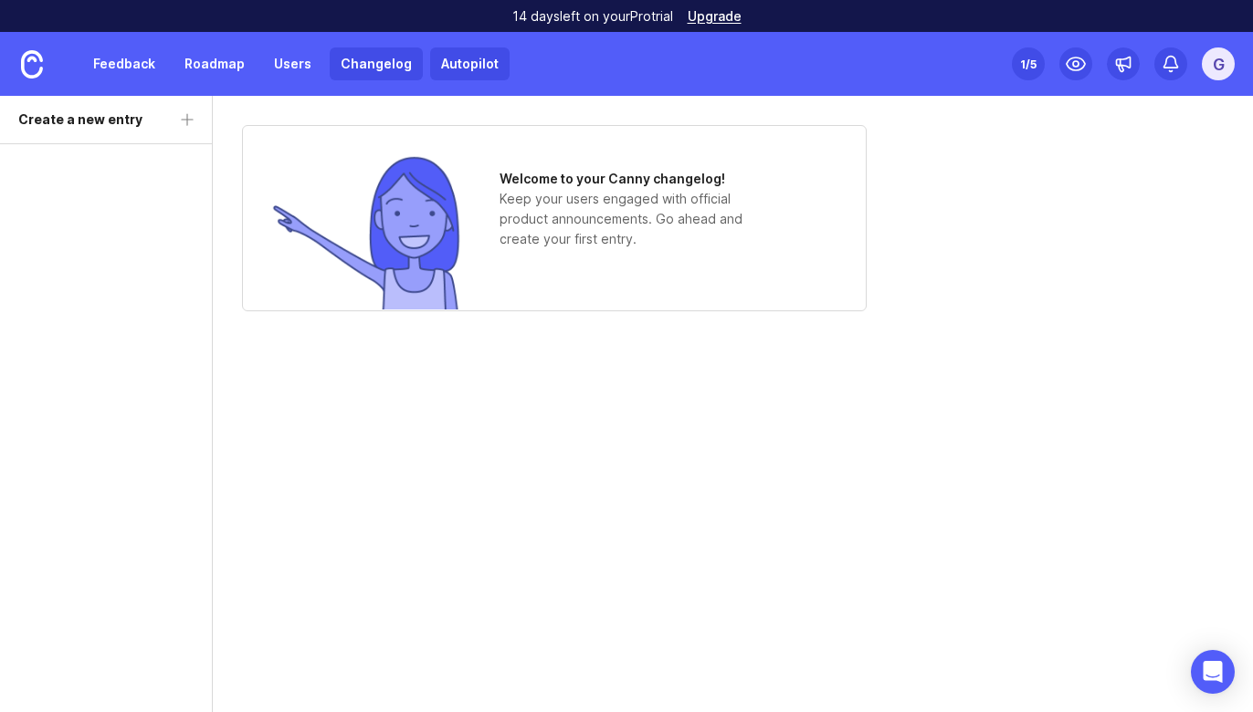
click at [460, 69] on link "Autopilot" at bounding box center [469, 63] width 79 height 33
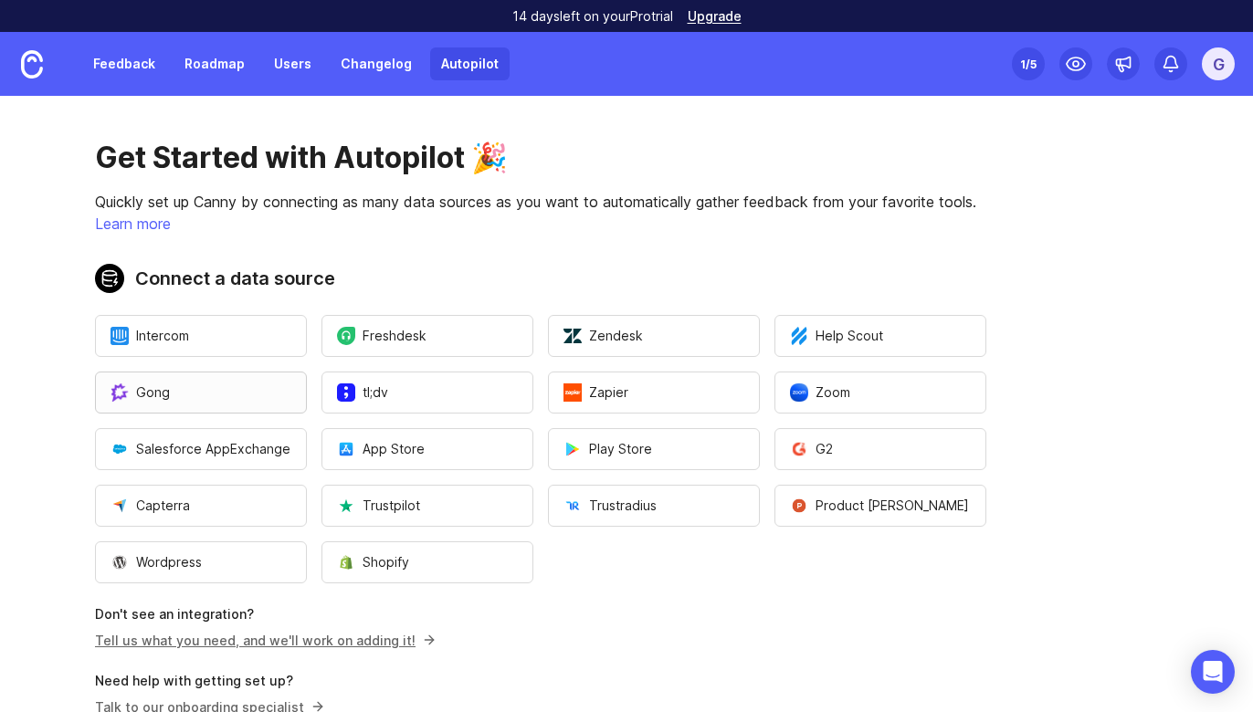
scroll to position [106, 0]
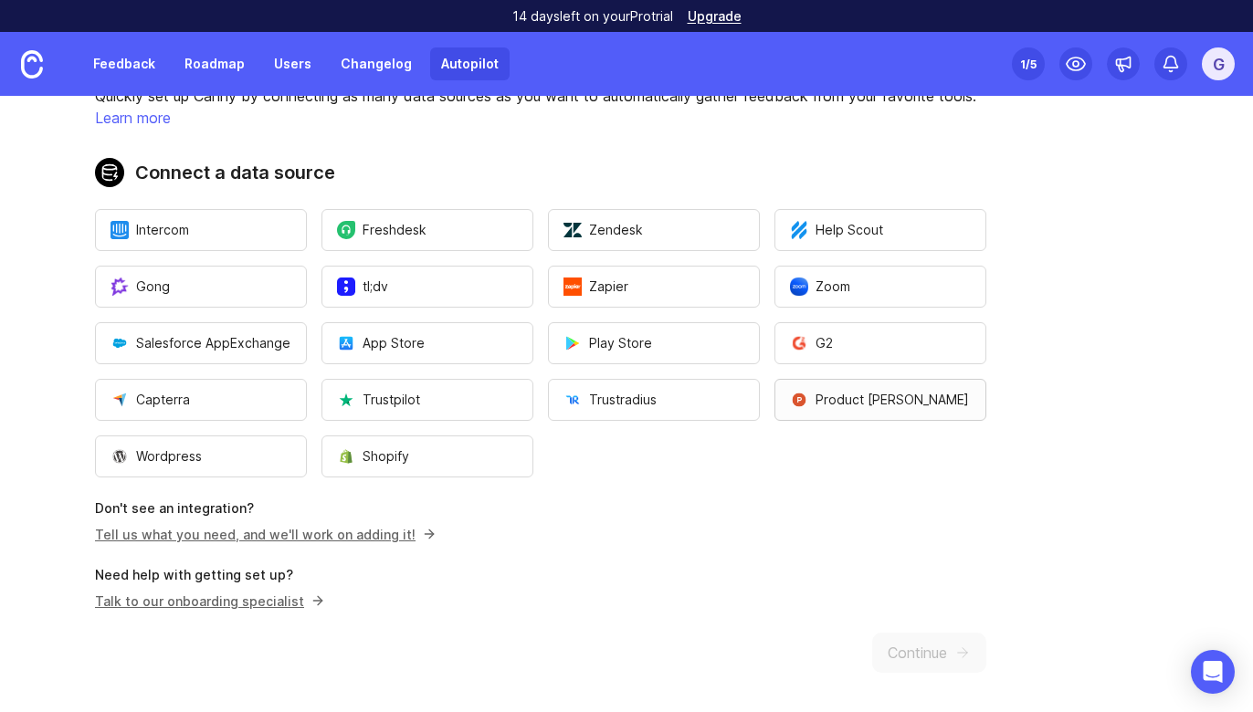
click at [820, 391] on span "Product [PERSON_NAME]" at bounding box center [879, 400] width 179 height 18
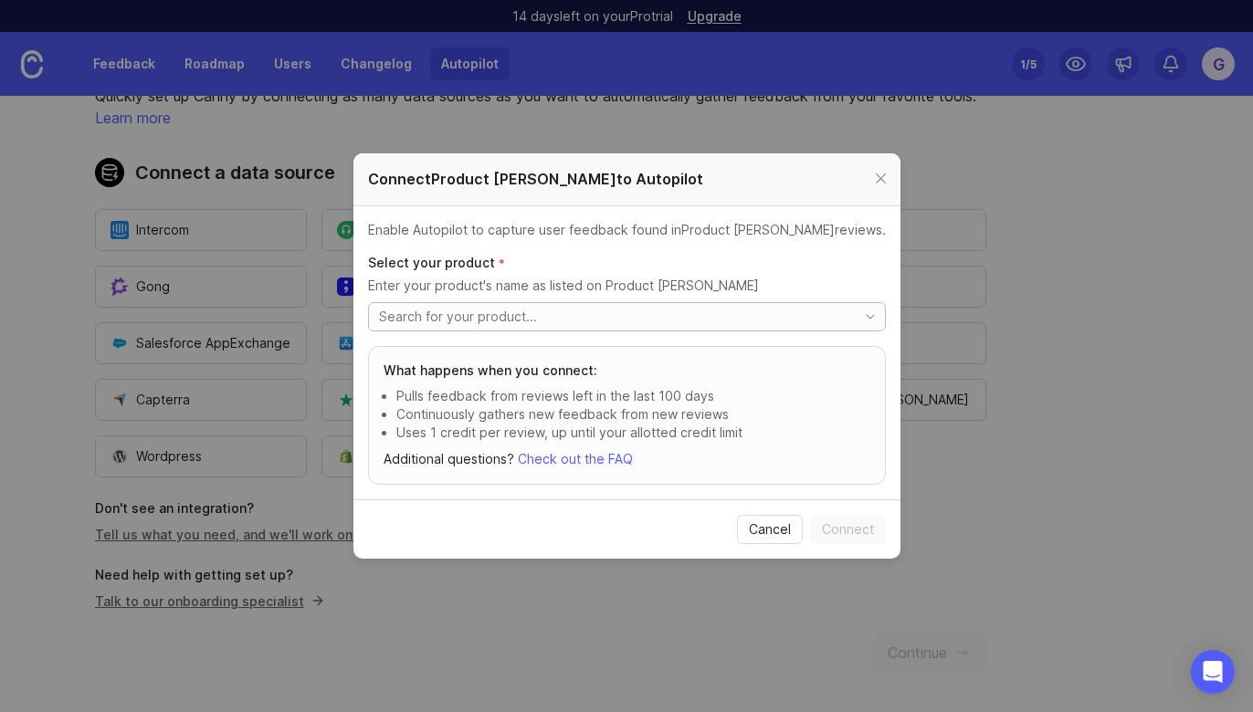
click at [602, 321] on input "toggle menu" at bounding box center [613, 317] width 468 height 20
type input "gi"
click at [870, 181] on div at bounding box center [880, 179] width 21 height 23
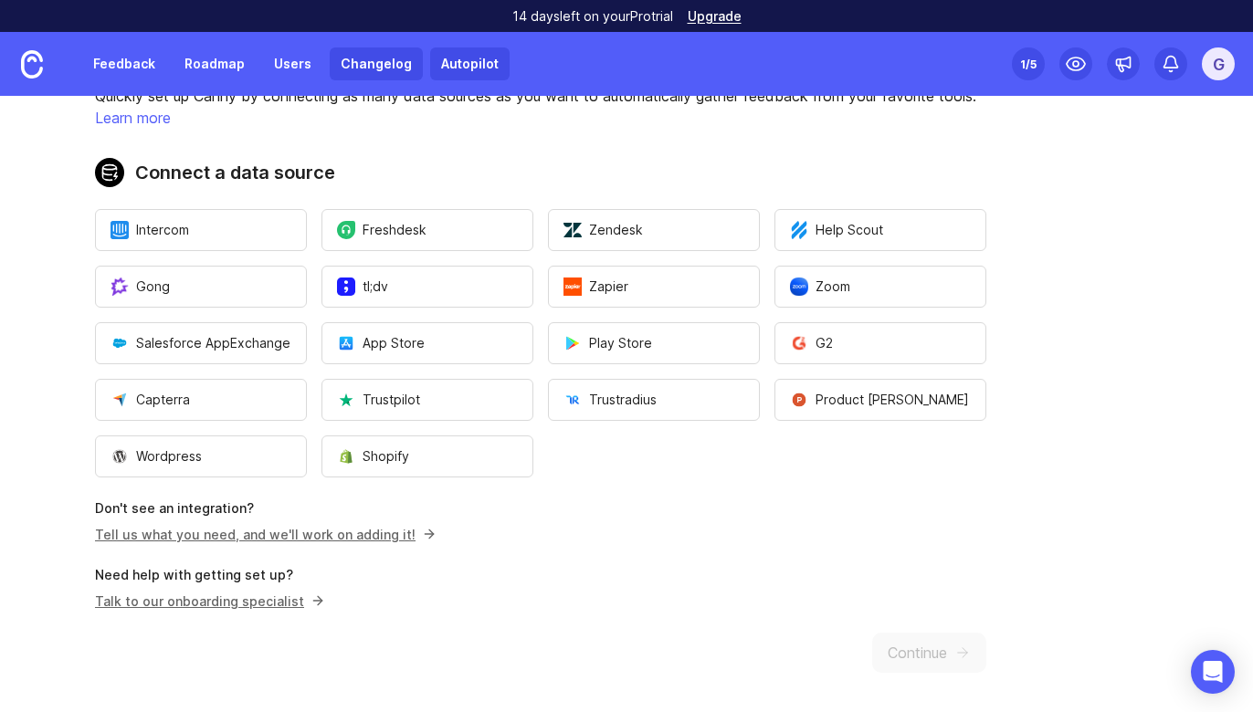
click at [354, 79] on link "Changelog" at bounding box center [376, 63] width 93 height 33
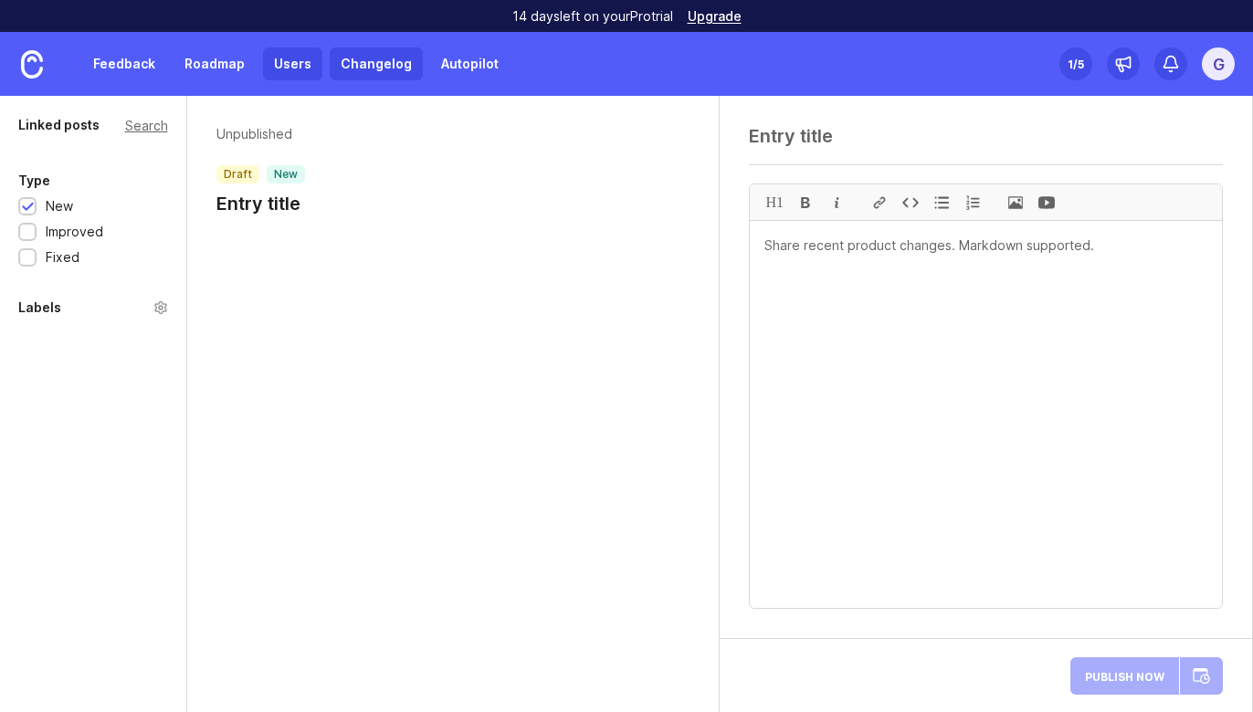
click at [283, 65] on link "Users" at bounding box center [292, 63] width 59 height 33
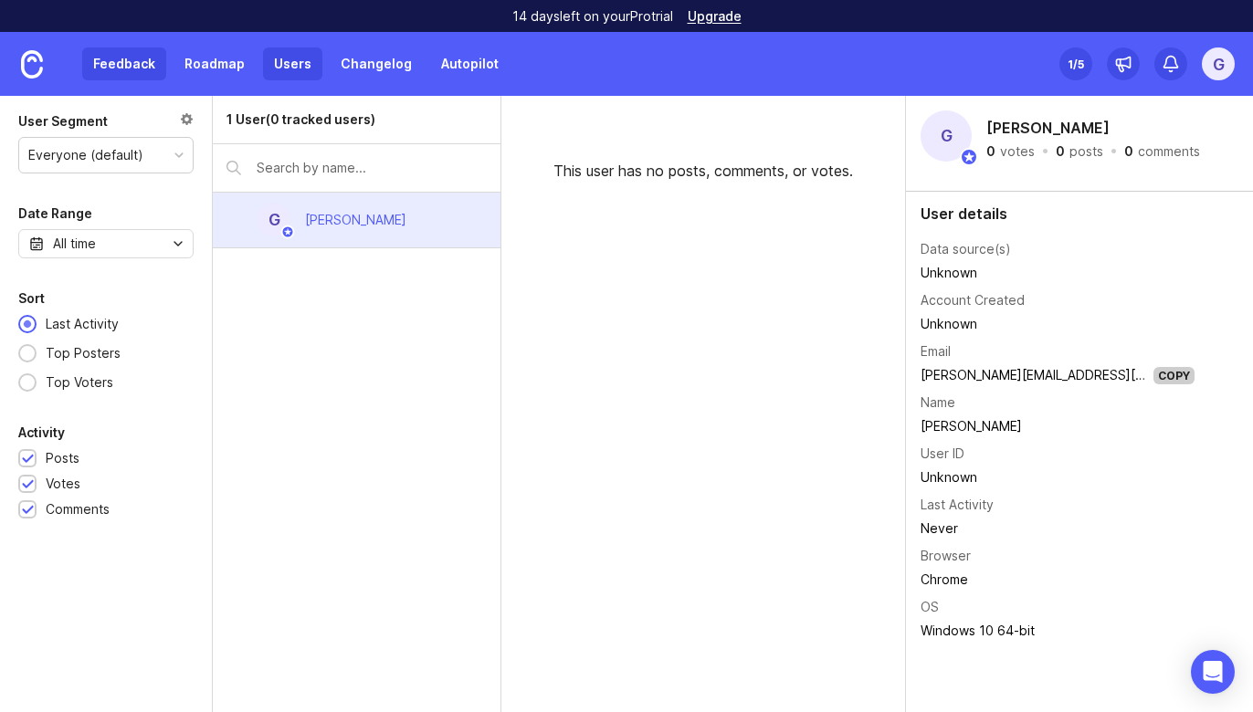
click at [149, 59] on link "Feedback" at bounding box center [124, 63] width 84 height 33
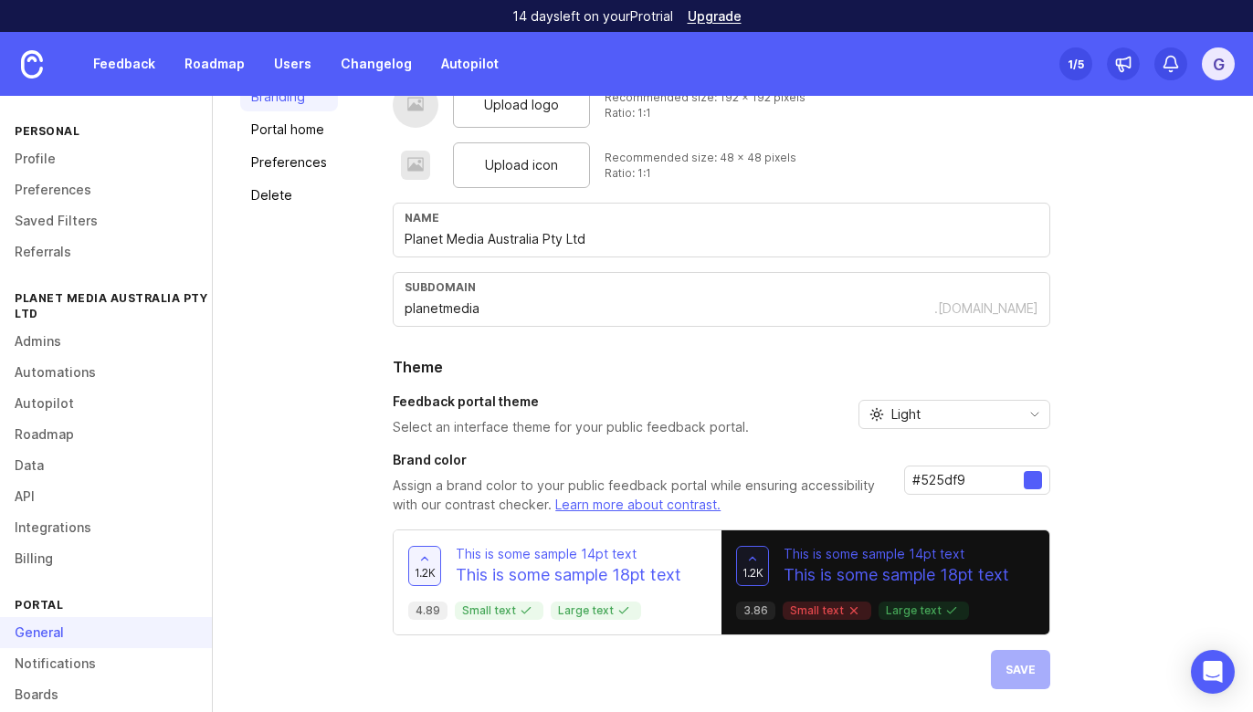
scroll to position [136, 0]
click at [30, 492] on link "API" at bounding box center [106, 496] width 212 height 31
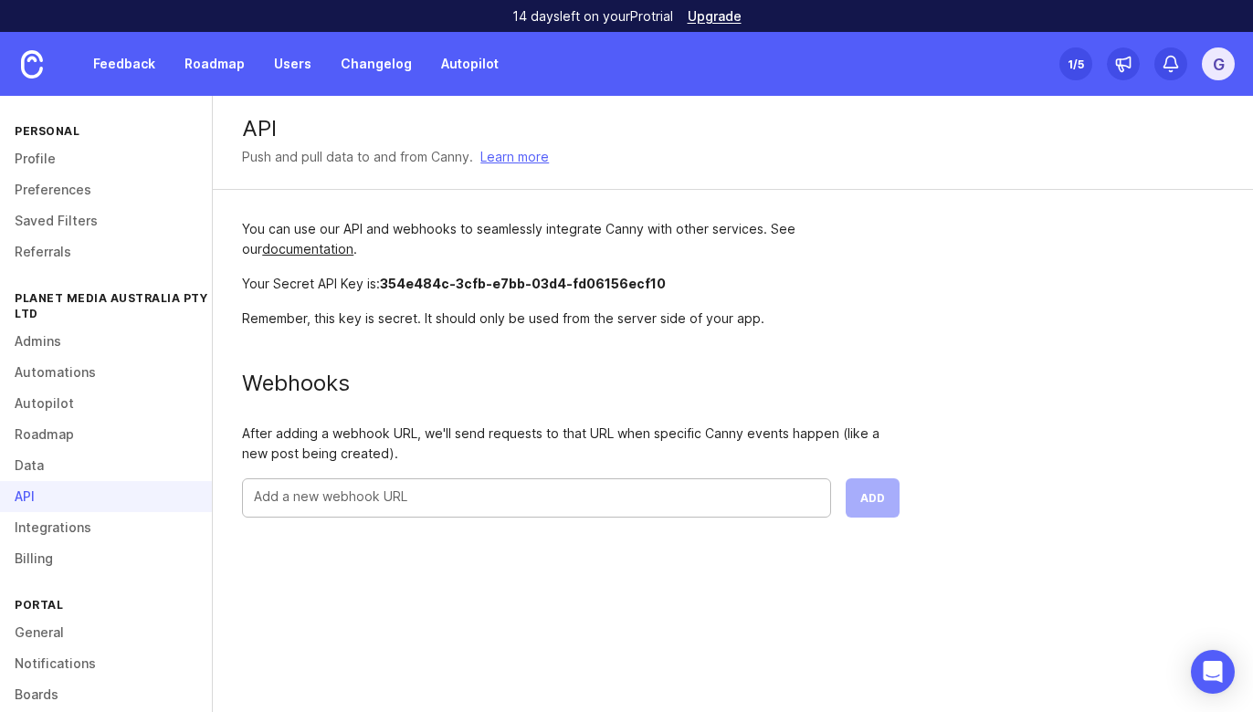
click at [296, 499] on input "text" at bounding box center [536, 497] width 565 height 20
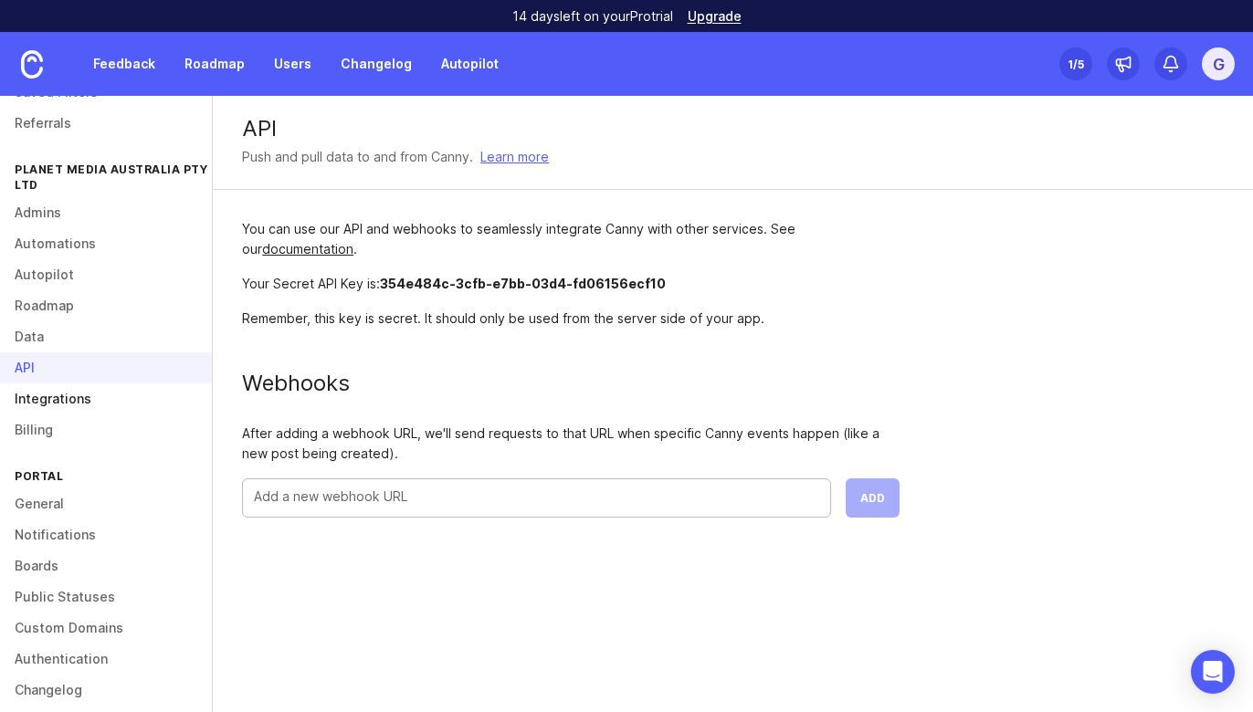
scroll to position [135, 0]
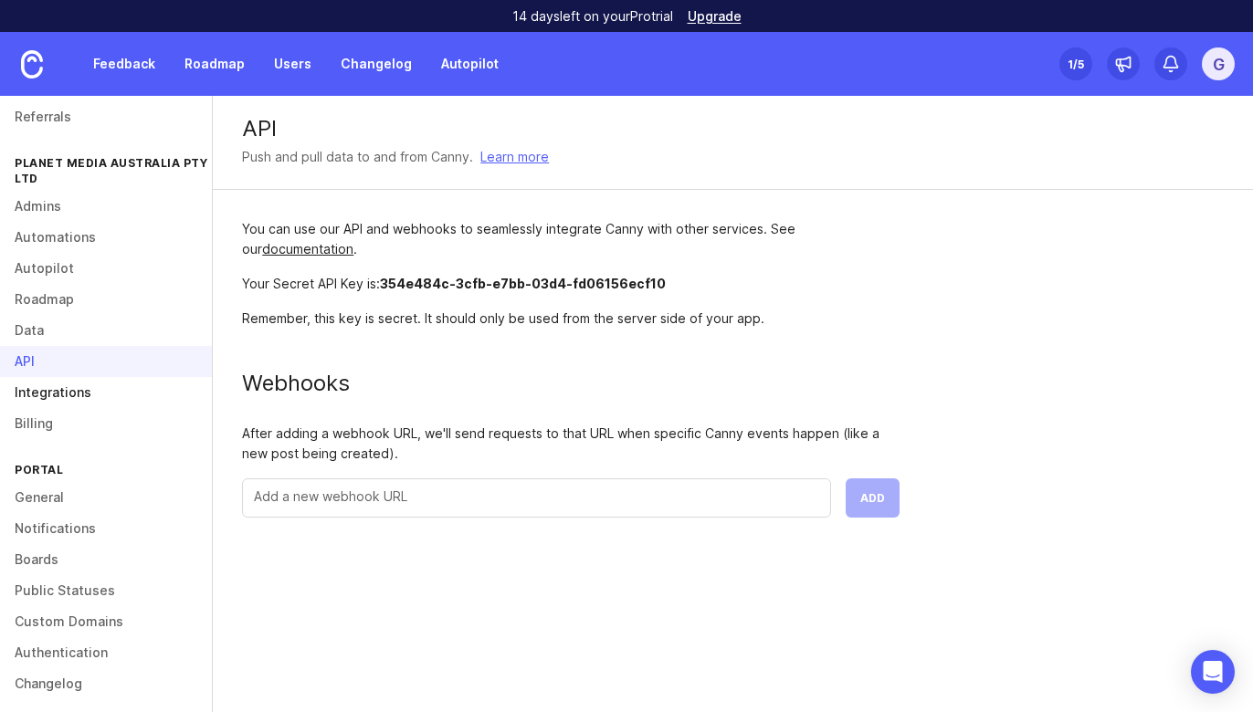
click at [78, 392] on link "Integrations" at bounding box center [106, 392] width 212 height 31
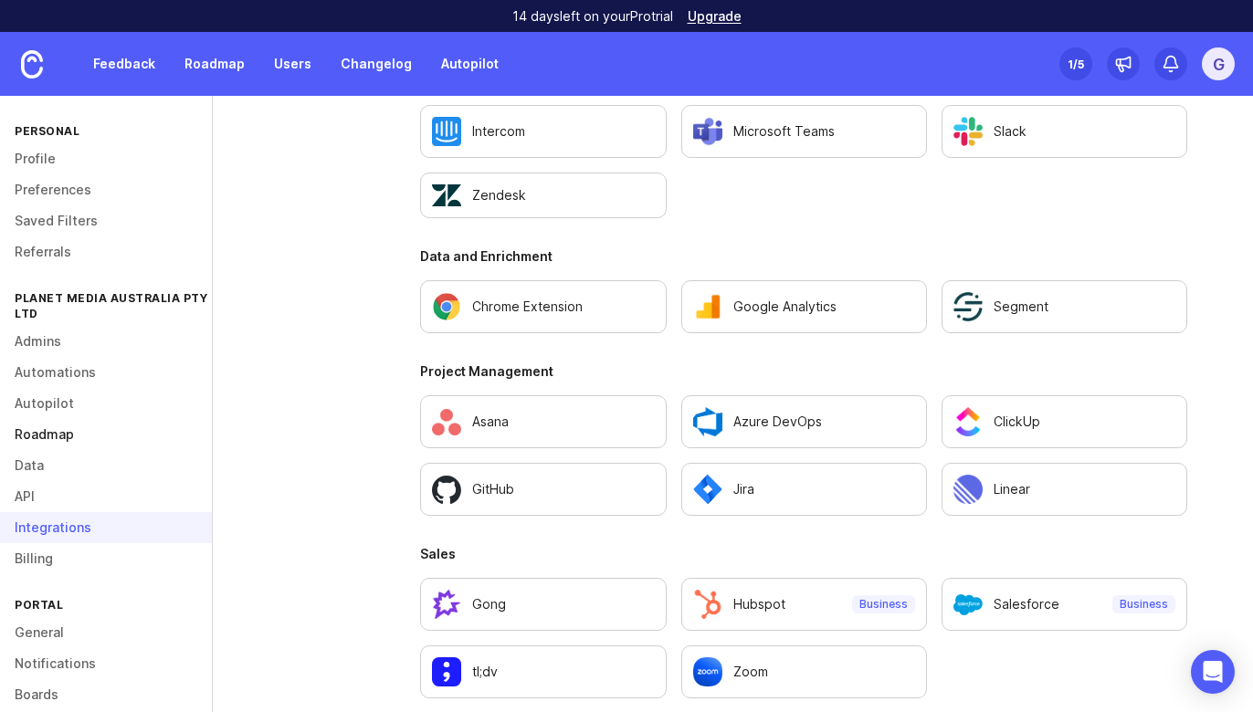
click at [66, 436] on link "Roadmap" at bounding box center [106, 434] width 212 height 31
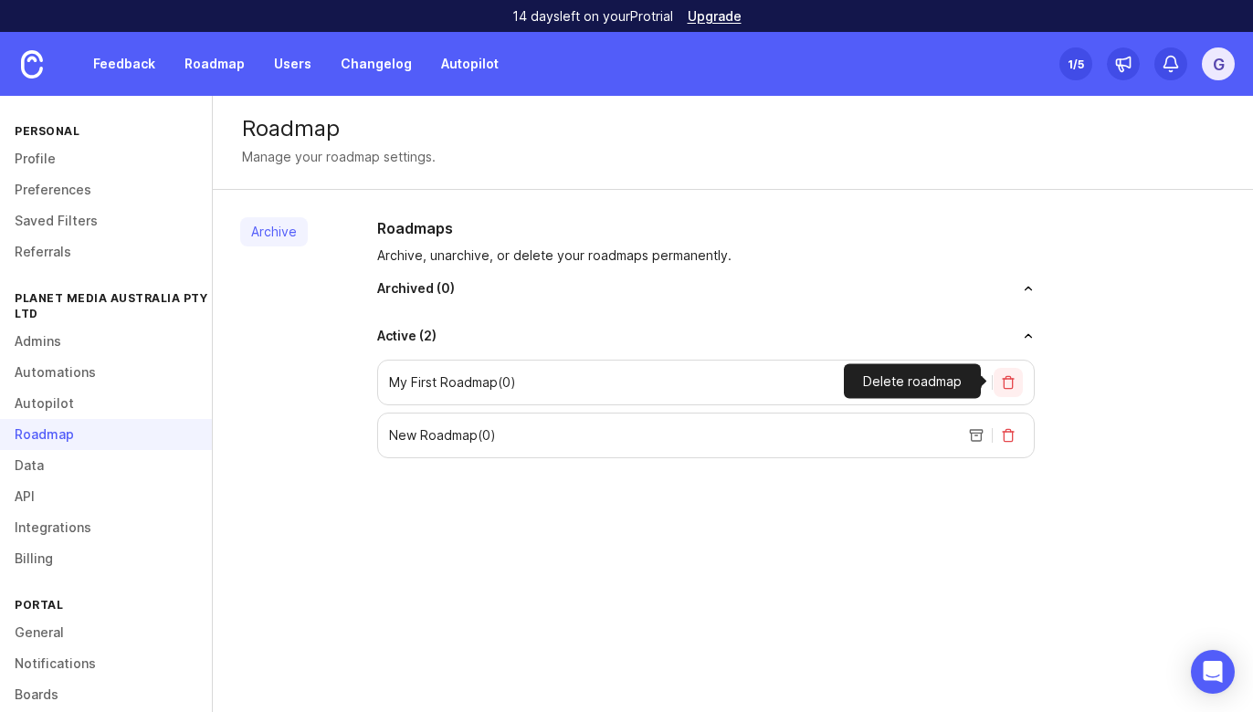
click at [1003, 379] on button "delete roadmap" at bounding box center [1008, 382] width 29 height 29
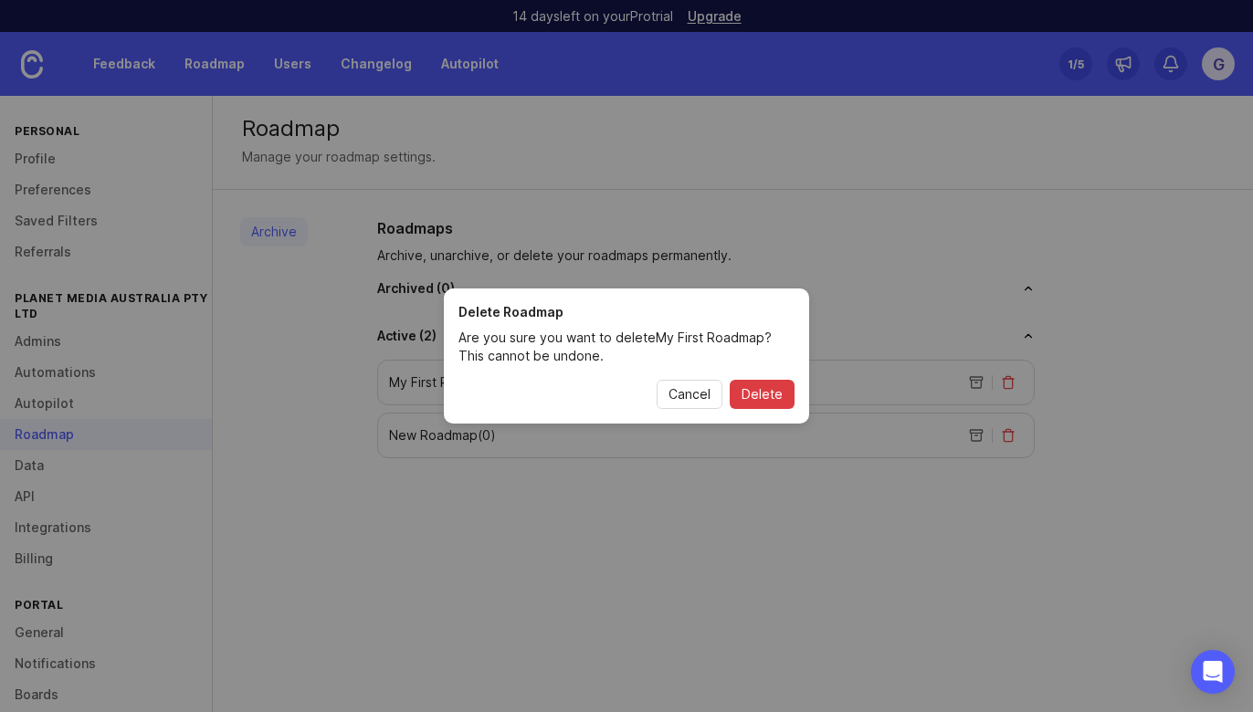
click at [759, 403] on span "Delete" at bounding box center [762, 394] width 41 height 18
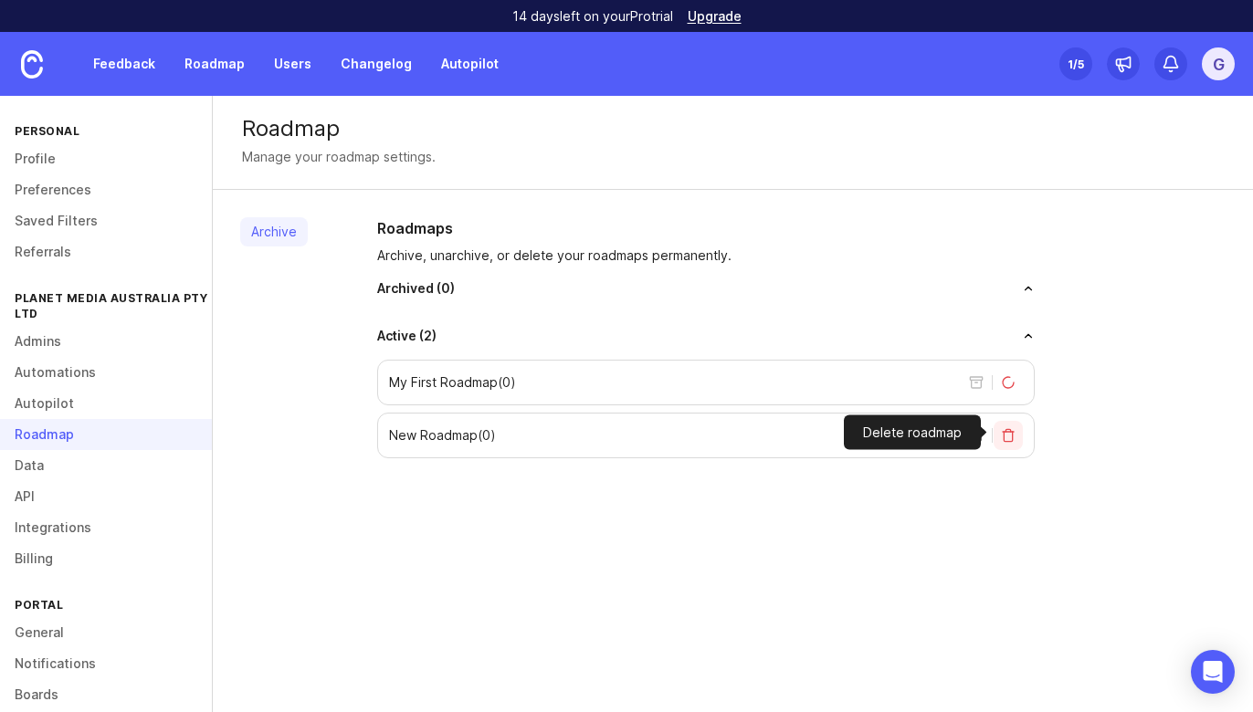
click at [1006, 428] on div "Archive Roadmaps Archive, unarchive, or delete your roadmaps permanently. Archi…" at bounding box center [733, 338] width 1040 height 296
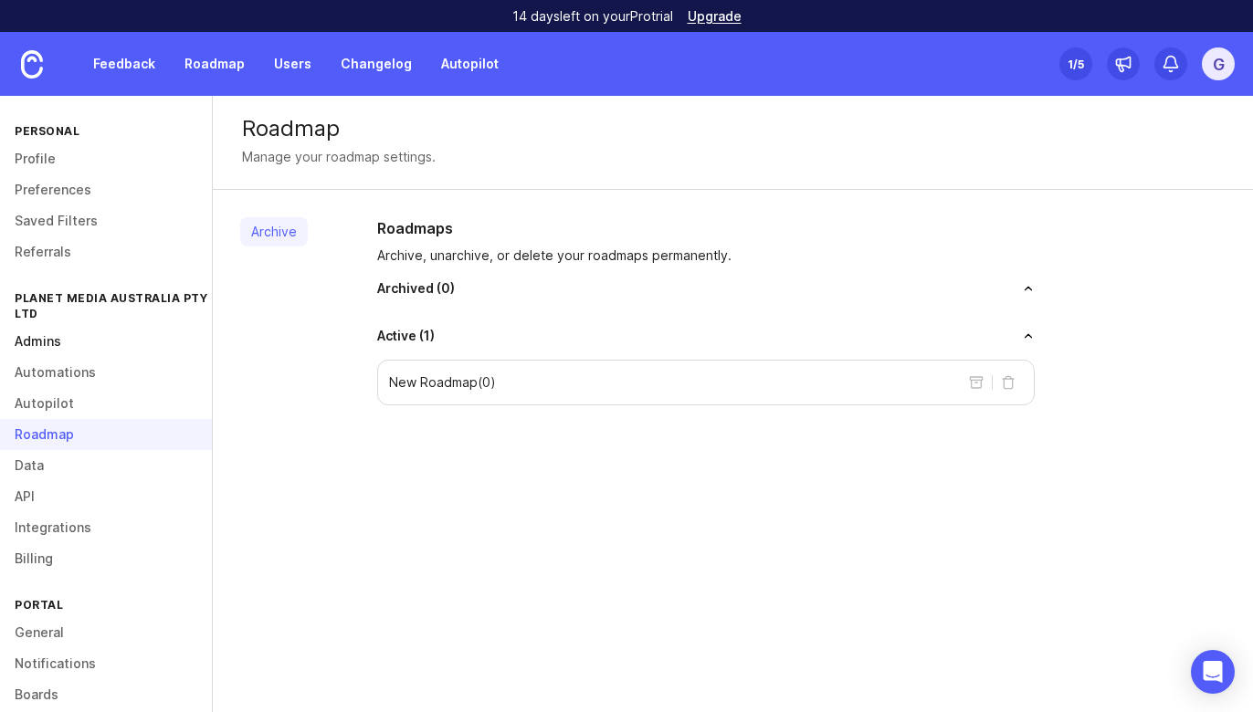
click at [47, 332] on link "Admins" at bounding box center [106, 341] width 212 height 31
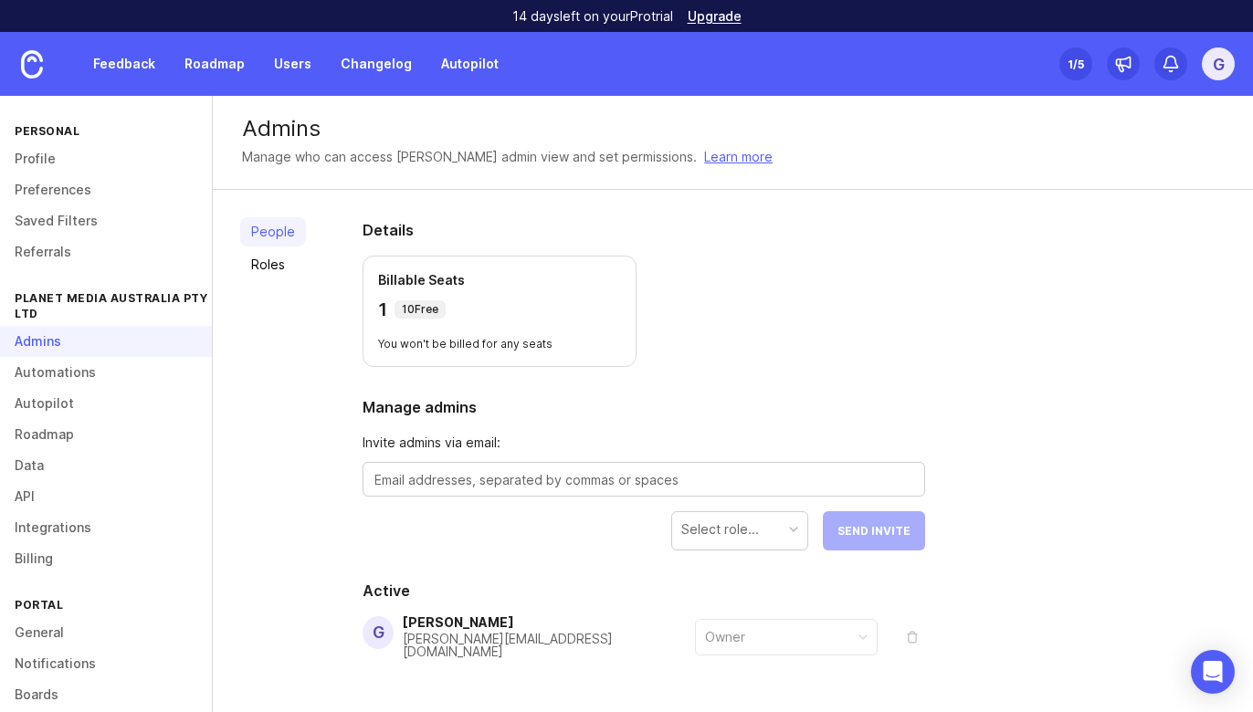
scroll to position [55, 0]
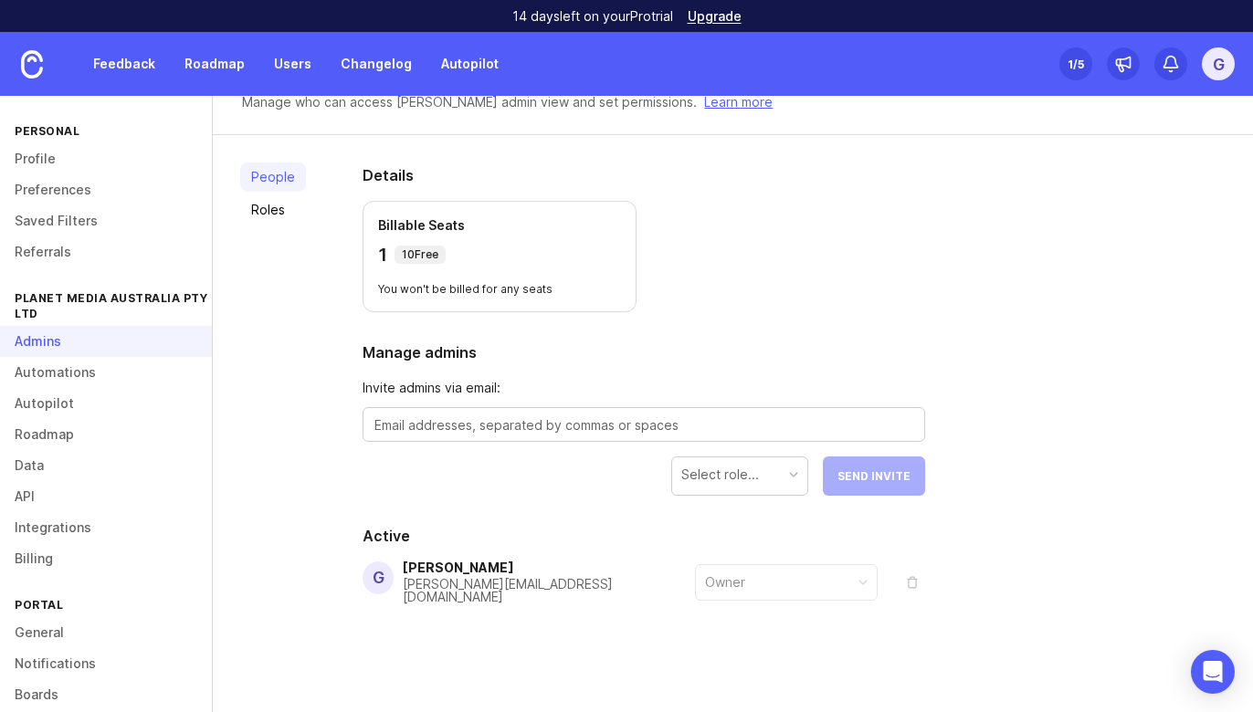
click at [719, 475] on div "Select role..." at bounding box center [720, 475] width 78 height 20
click at [600, 503] on div "Details Billable Seats 1 10 Free You won't be billed for any seats Manage admin…" at bounding box center [643, 427] width 621 height 585
click at [63, 367] on link "Automations" at bounding box center [106, 372] width 212 height 31
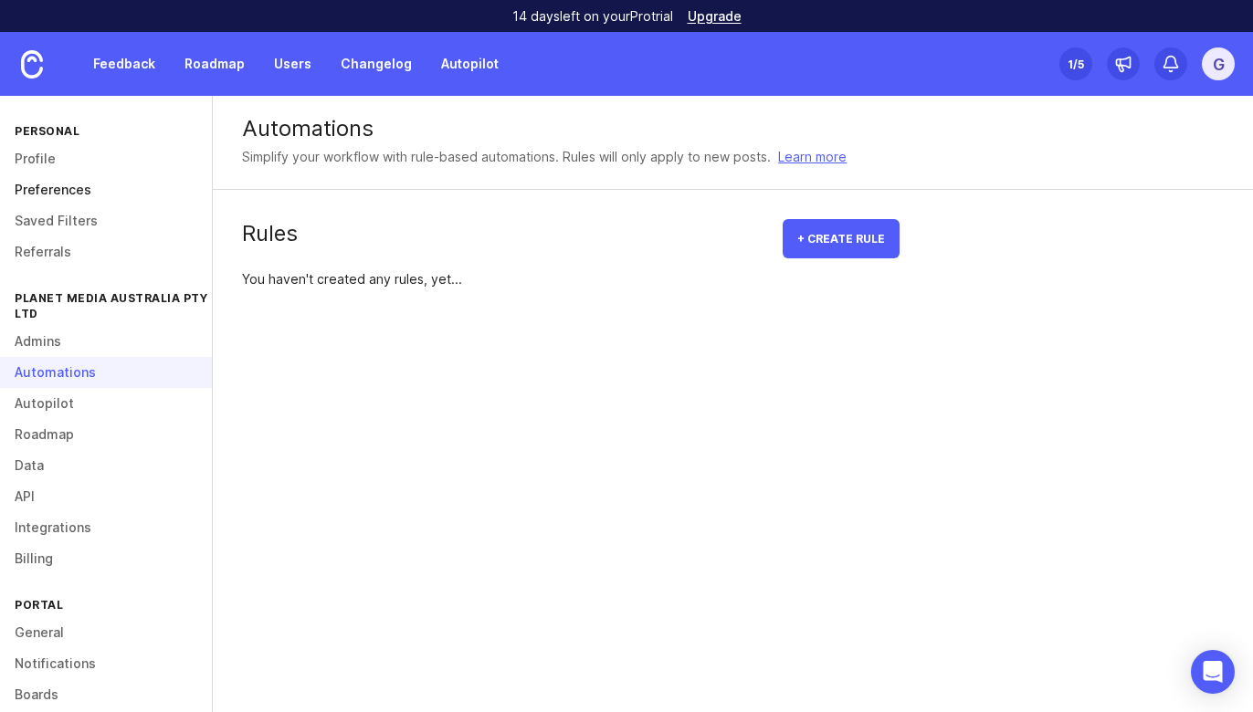
click at [59, 193] on link "Preferences" at bounding box center [106, 189] width 212 height 31
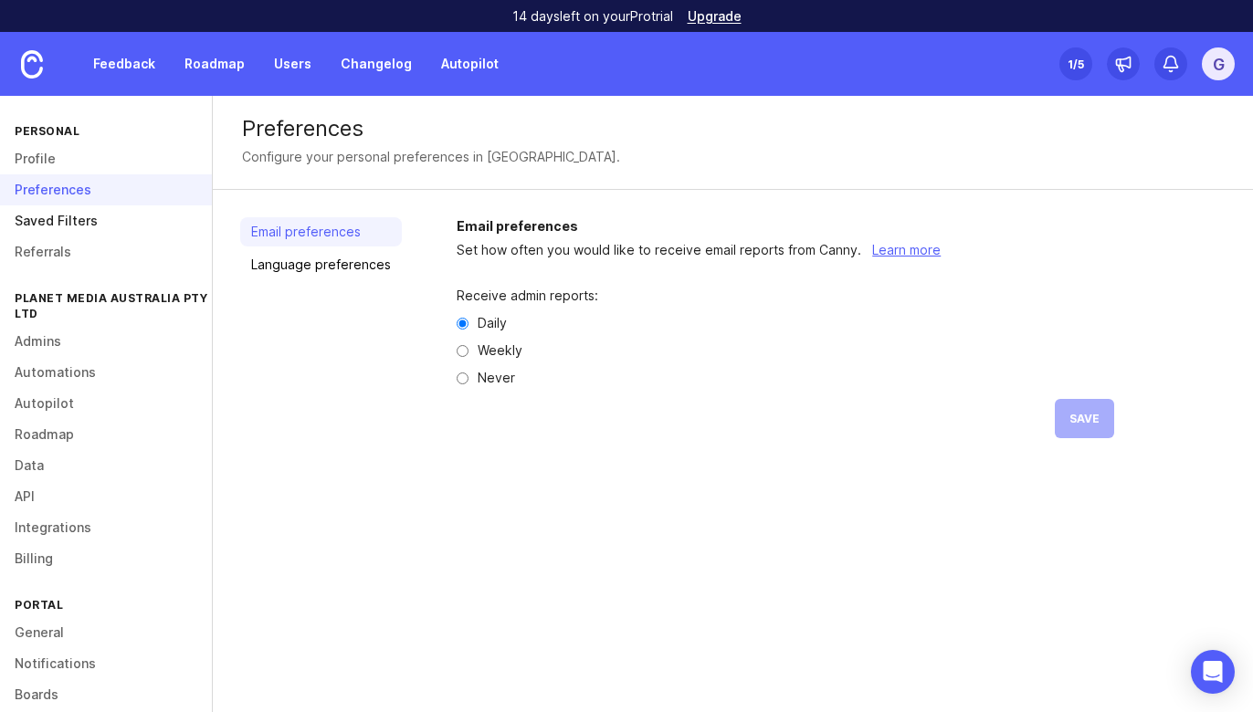
click at [77, 219] on link "Saved Filters" at bounding box center [106, 220] width 212 height 31
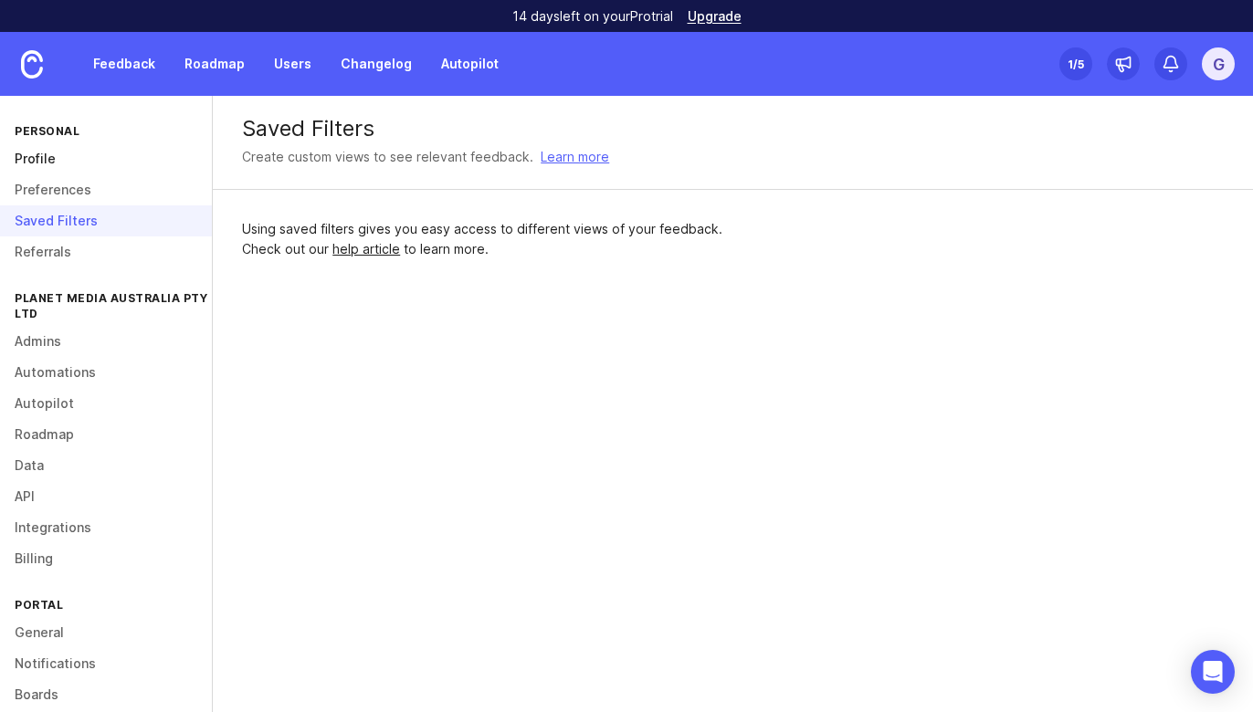
click at [77, 158] on link "Profile" at bounding box center [106, 158] width 212 height 31
